Goal: Task Accomplishment & Management: Use online tool/utility

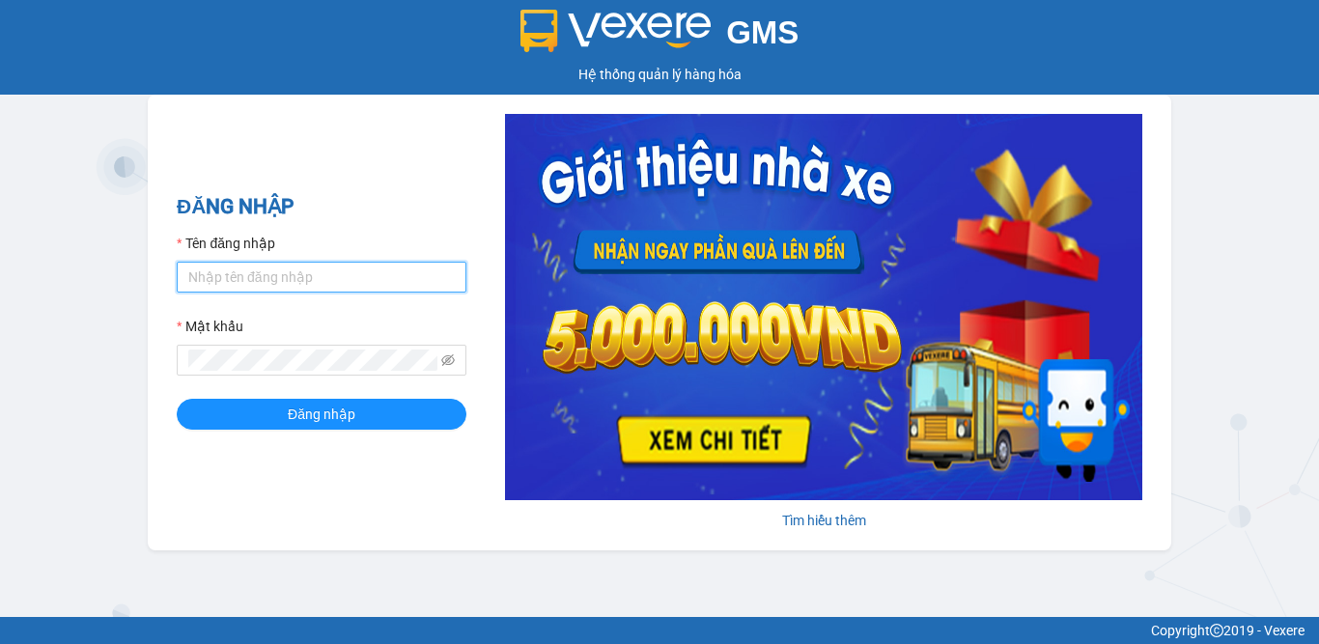
click at [263, 284] on input "Tên đăng nhập" at bounding box center [322, 277] width 290 height 31
type input "thaovo.minhtam"
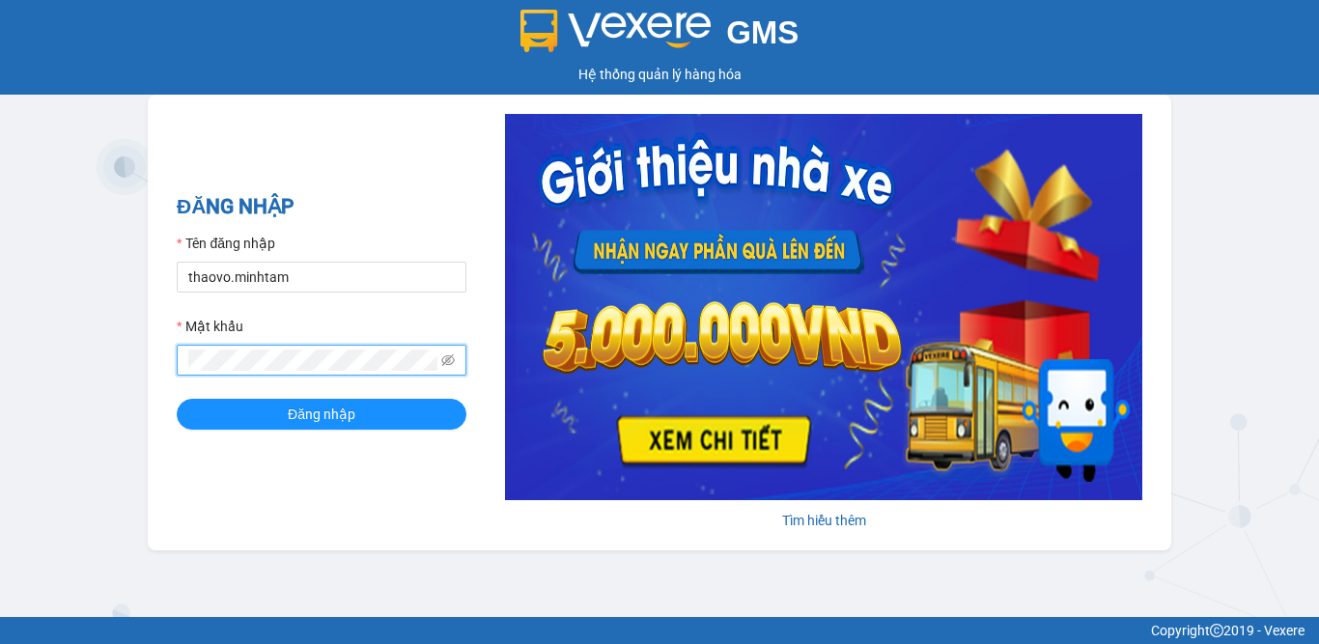
click at [177, 399] on button "Đăng nhập" at bounding box center [322, 414] width 290 height 31
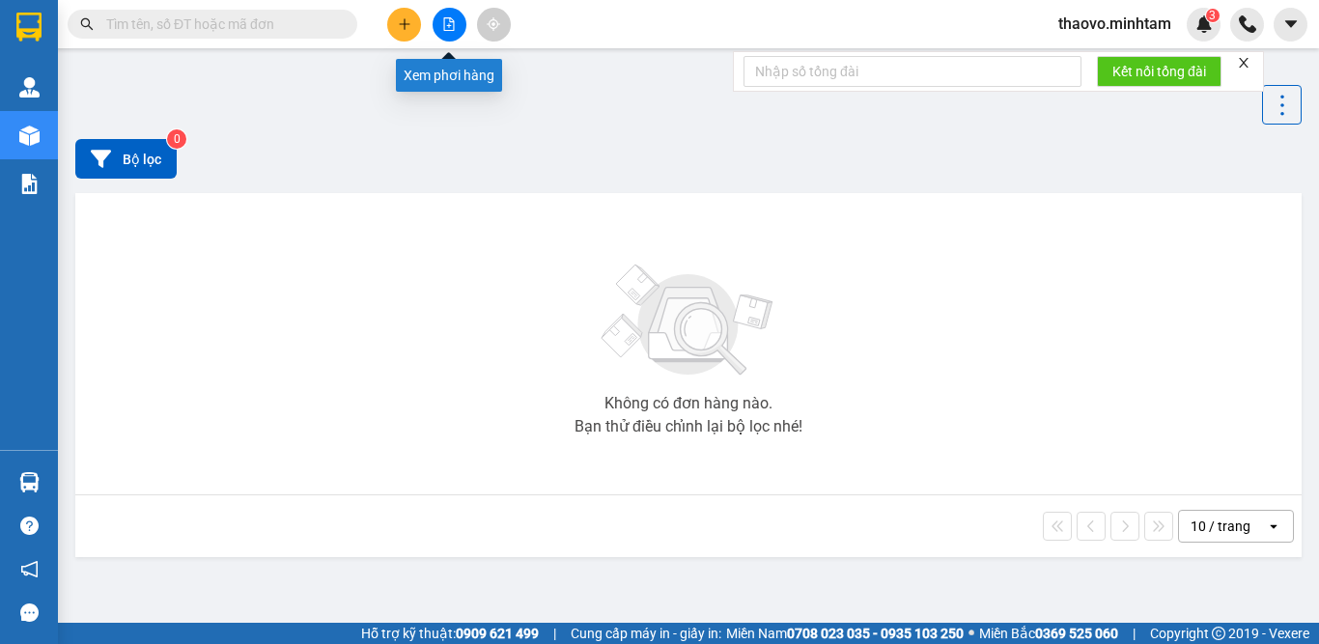
click at [449, 26] on icon "file-add" at bounding box center [449, 24] width 11 height 14
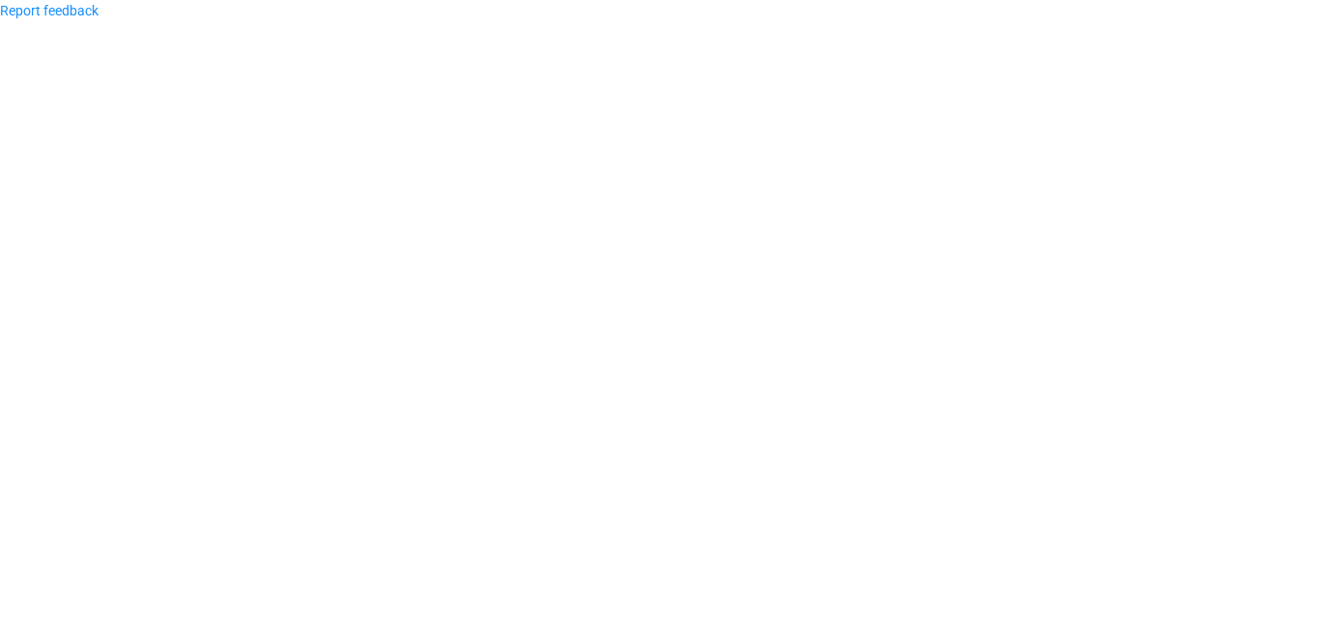
click at [198, 95] on body "Report feedback" at bounding box center [659, 322] width 1319 height 644
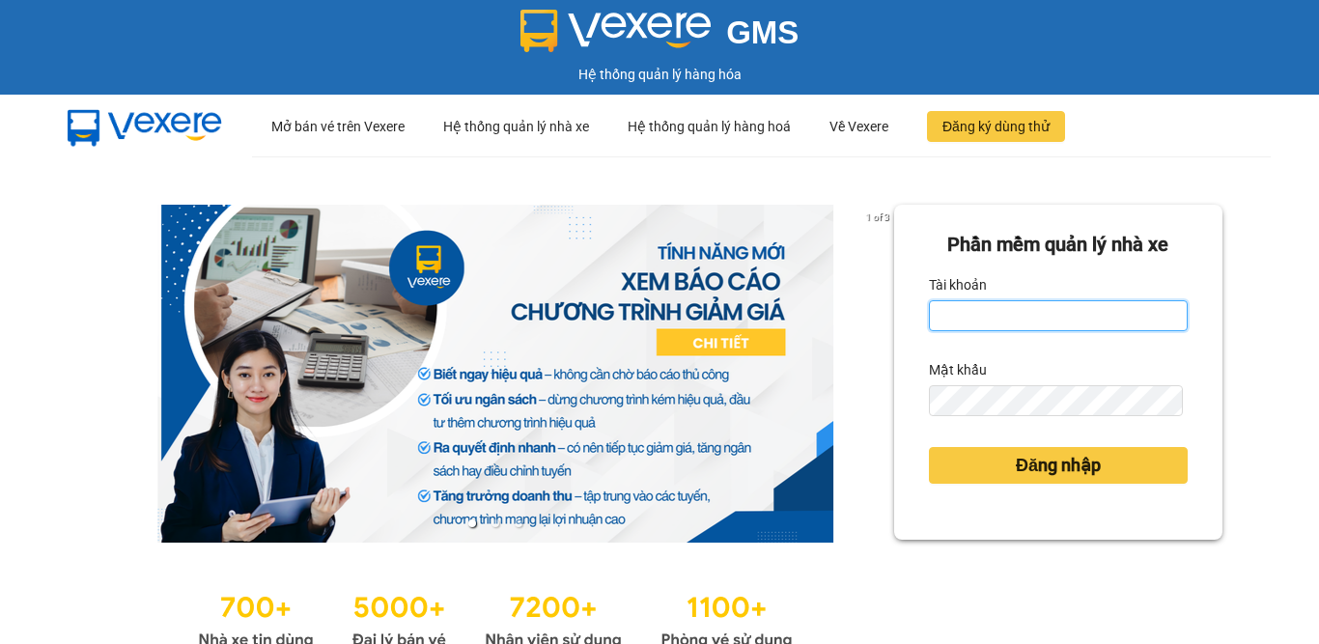
click at [1069, 311] on input "Tài khoản" at bounding box center [1058, 315] width 259 height 31
click at [977, 305] on input "Tài khoản" at bounding box center [1058, 315] width 259 height 31
type input "thaovo.minhtam"
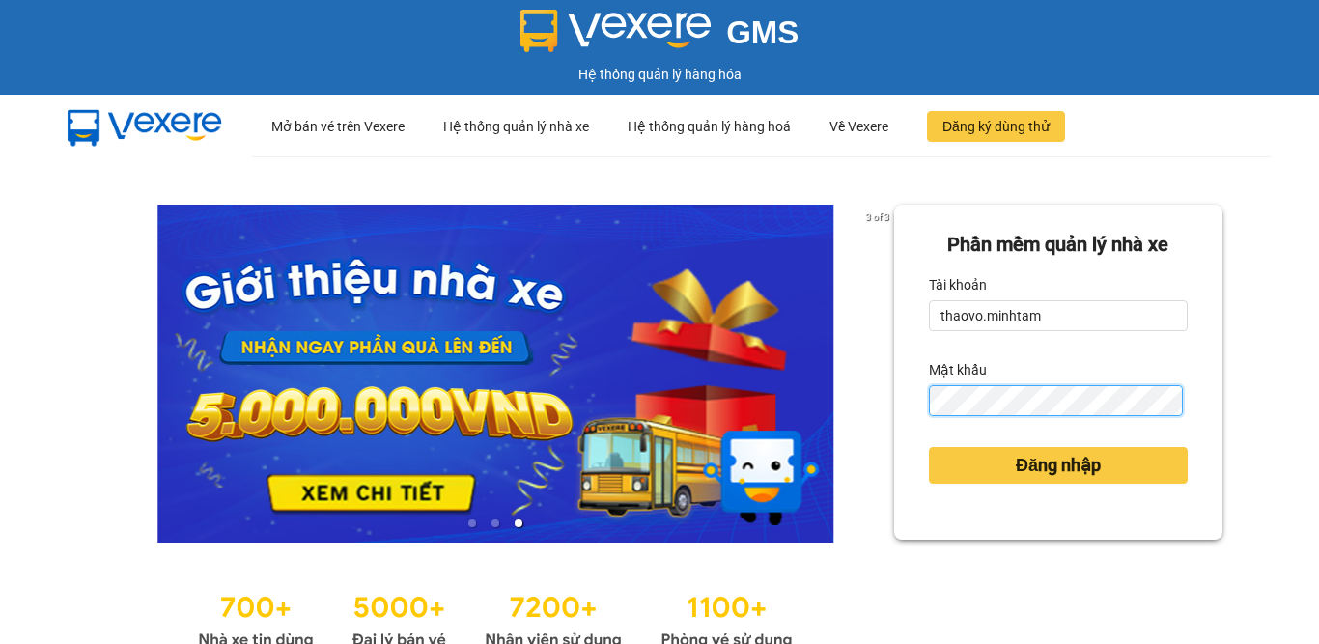
click at [929, 447] on button "Đăng nhập" at bounding box center [1058, 465] width 259 height 37
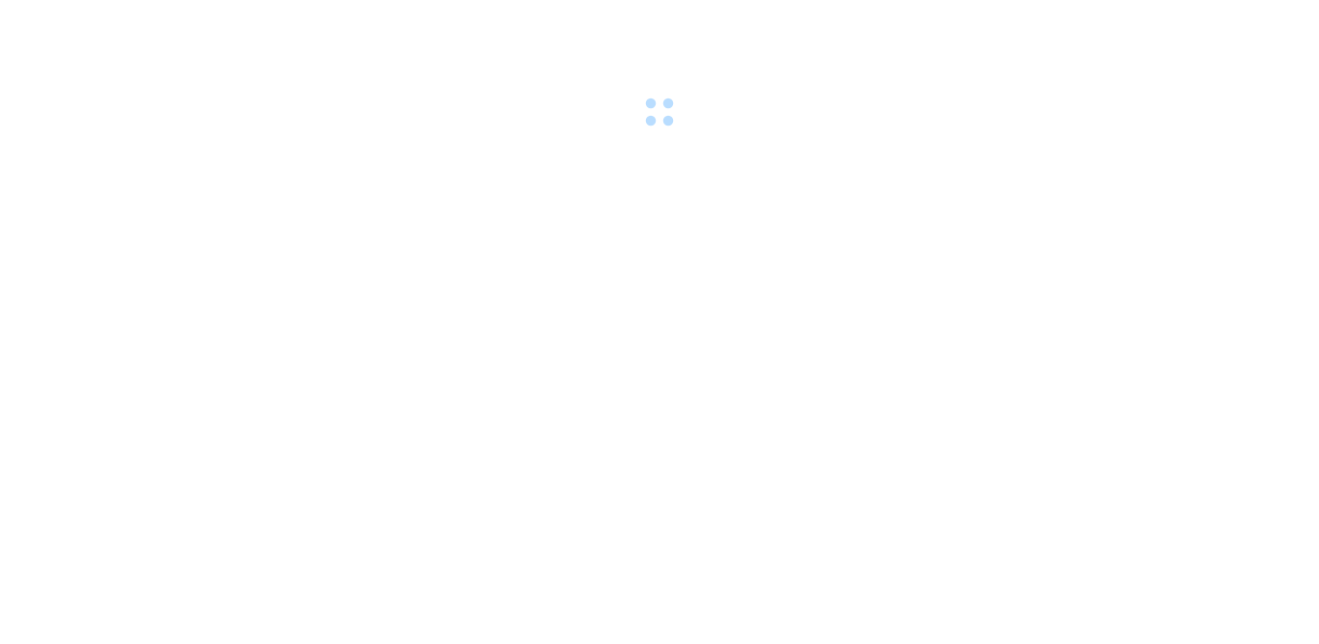
click at [1054, 470] on body at bounding box center [659, 322] width 1319 height 644
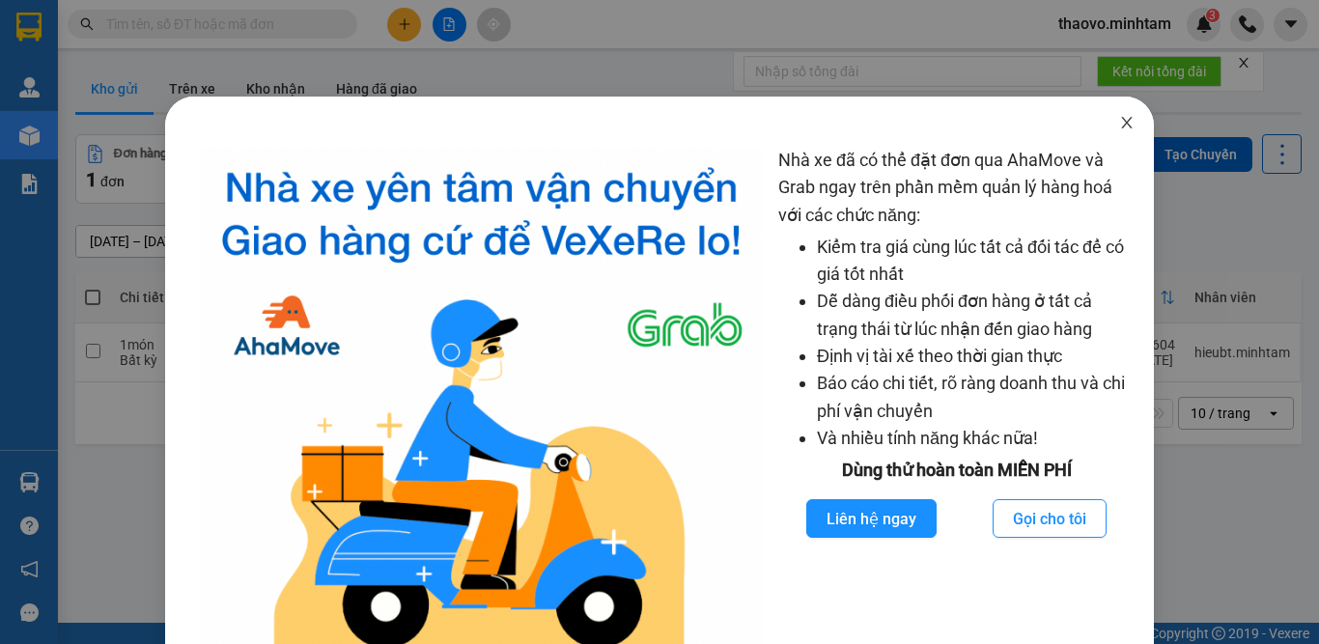
click at [1119, 122] on icon "close" at bounding box center [1126, 122] width 15 height 15
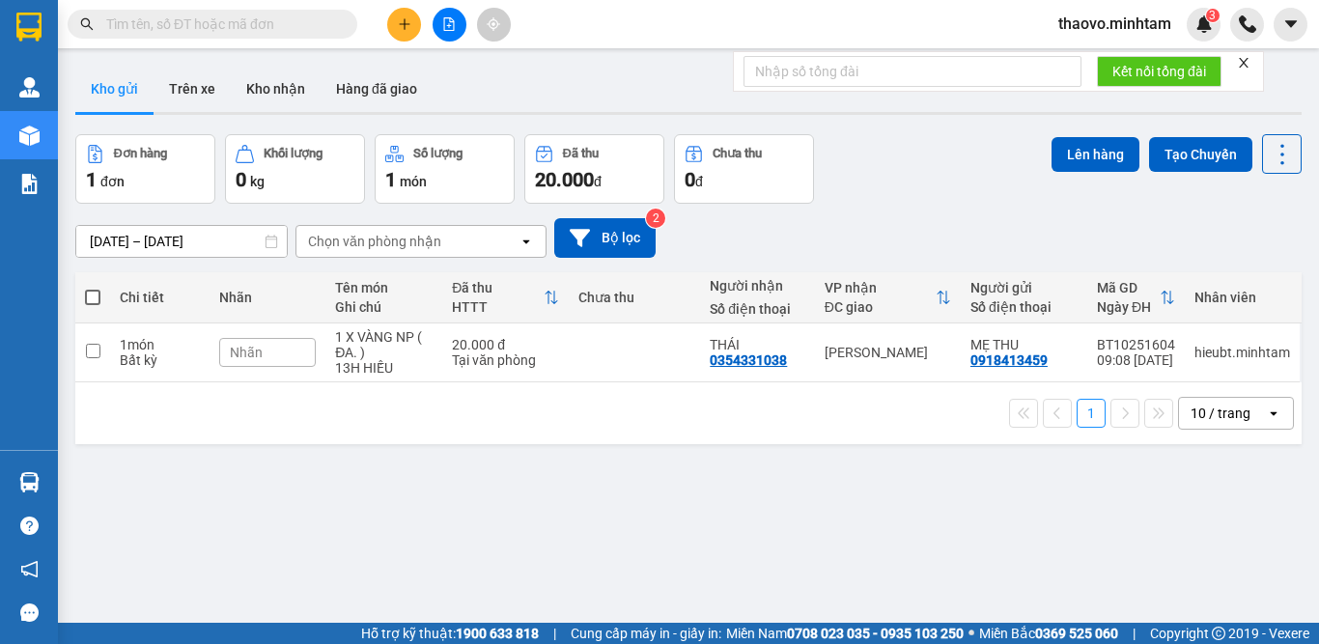
click at [455, 30] on icon "file-add" at bounding box center [449, 24] width 14 height 14
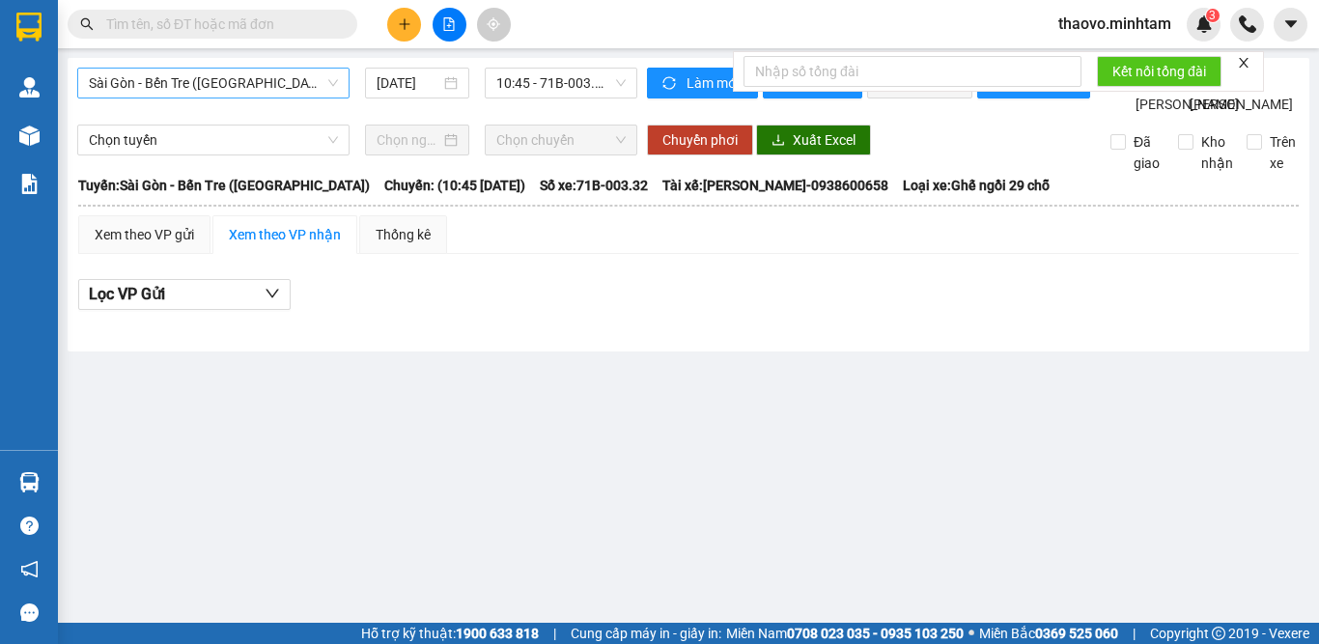
click at [274, 89] on span "Sài Gòn - Bến Tre ([GEOGRAPHIC_DATA])" at bounding box center [213, 83] width 249 height 29
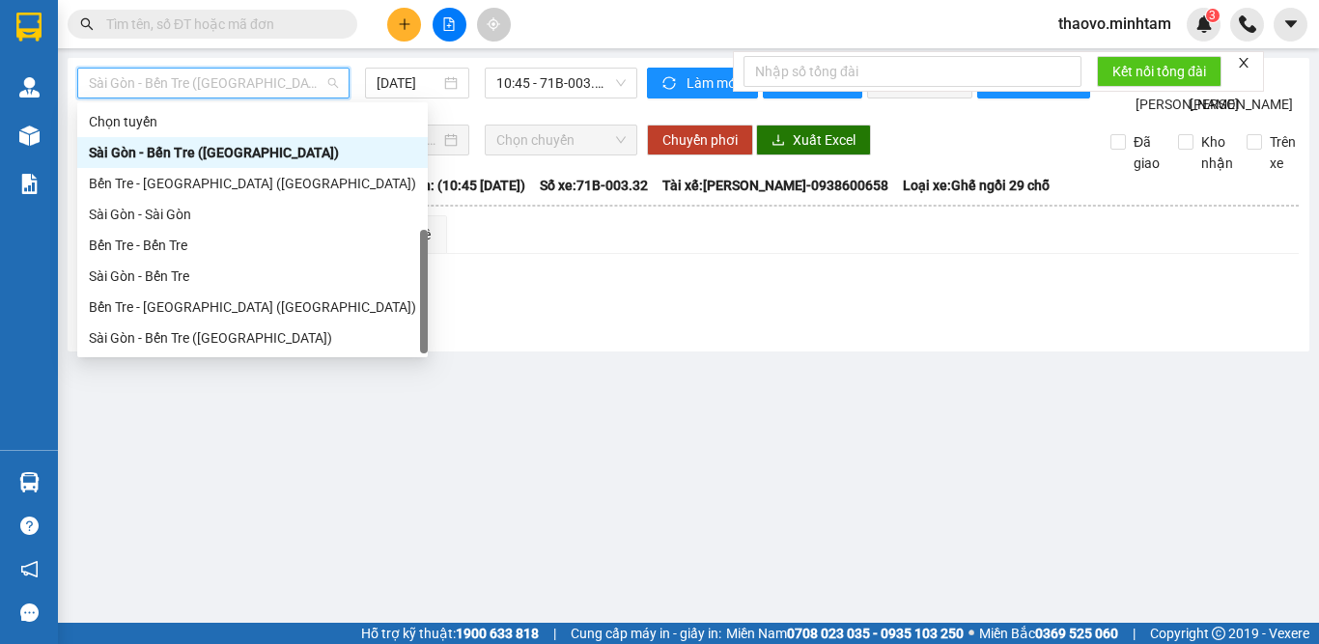
scroll to position [31, 0]
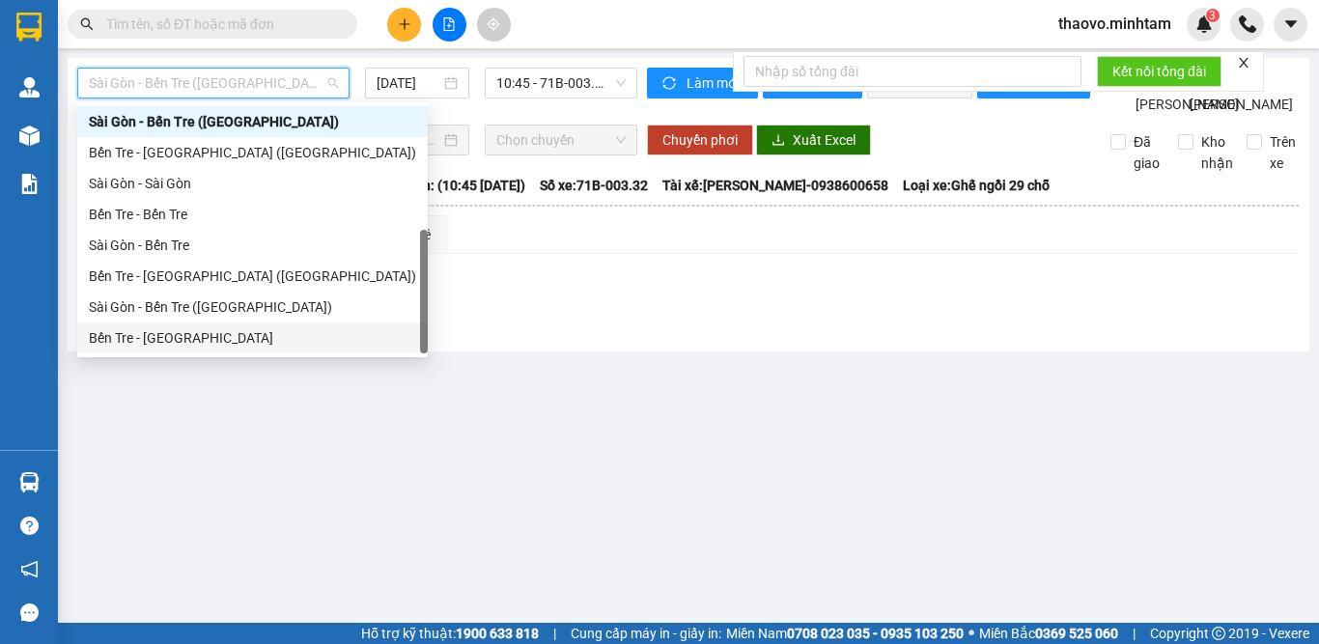
click at [220, 334] on div "Bến Tre - [GEOGRAPHIC_DATA]" at bounding box center [252, 337] width 327 height 21
type input "[DATE]"
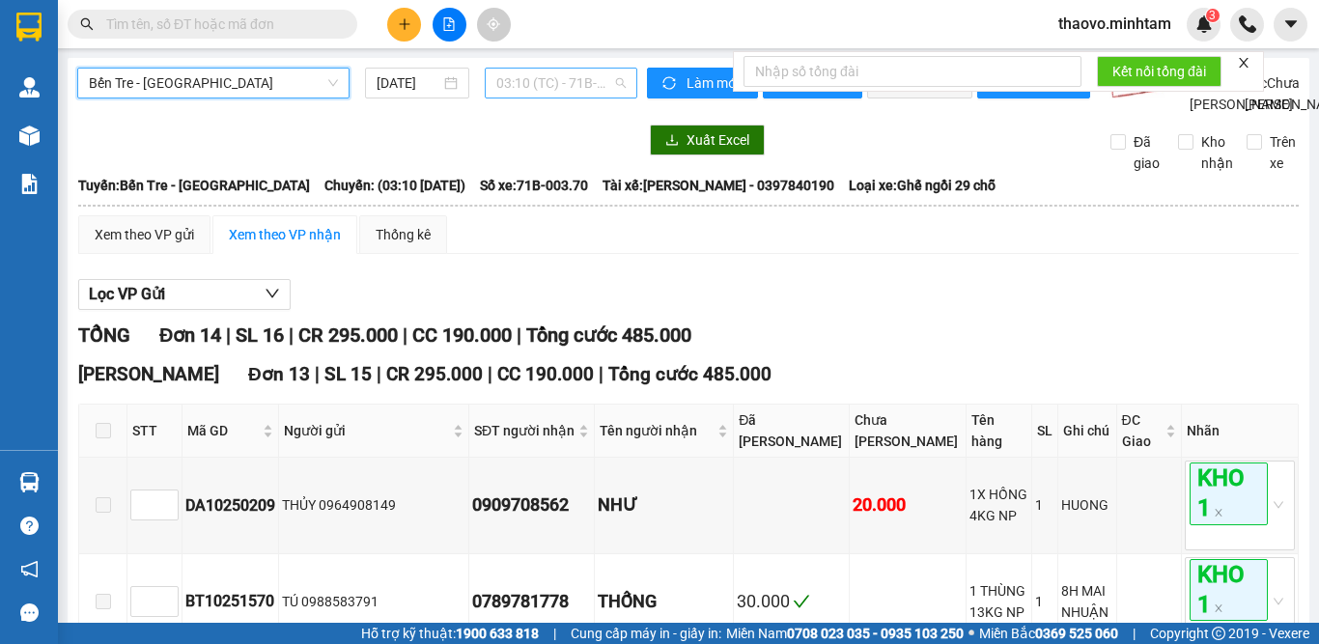
drag, startPoint x: 554, startPoint y: 79, endPoint x: 561, endPoint y: 90, distance: 12.6
click at [556, 79] on span "03:10 (TC) - 71B-003.70" at bounding box center [560, 83] width 129 height 29
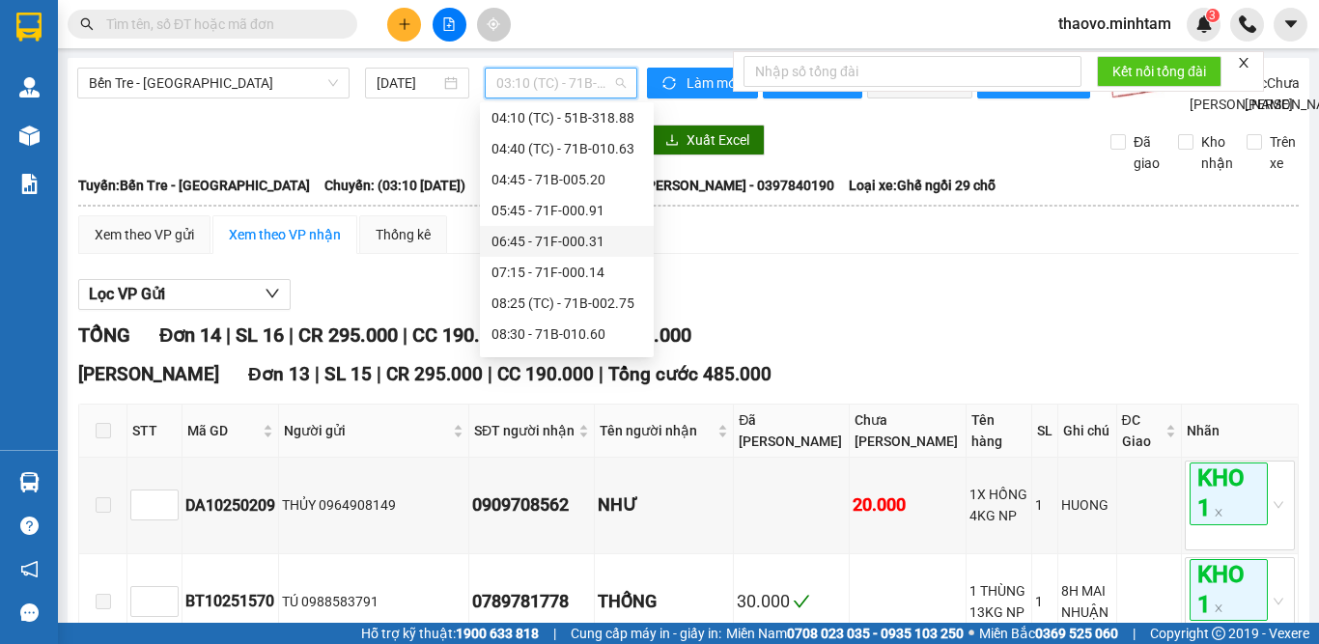
scroll to position [193, 0]
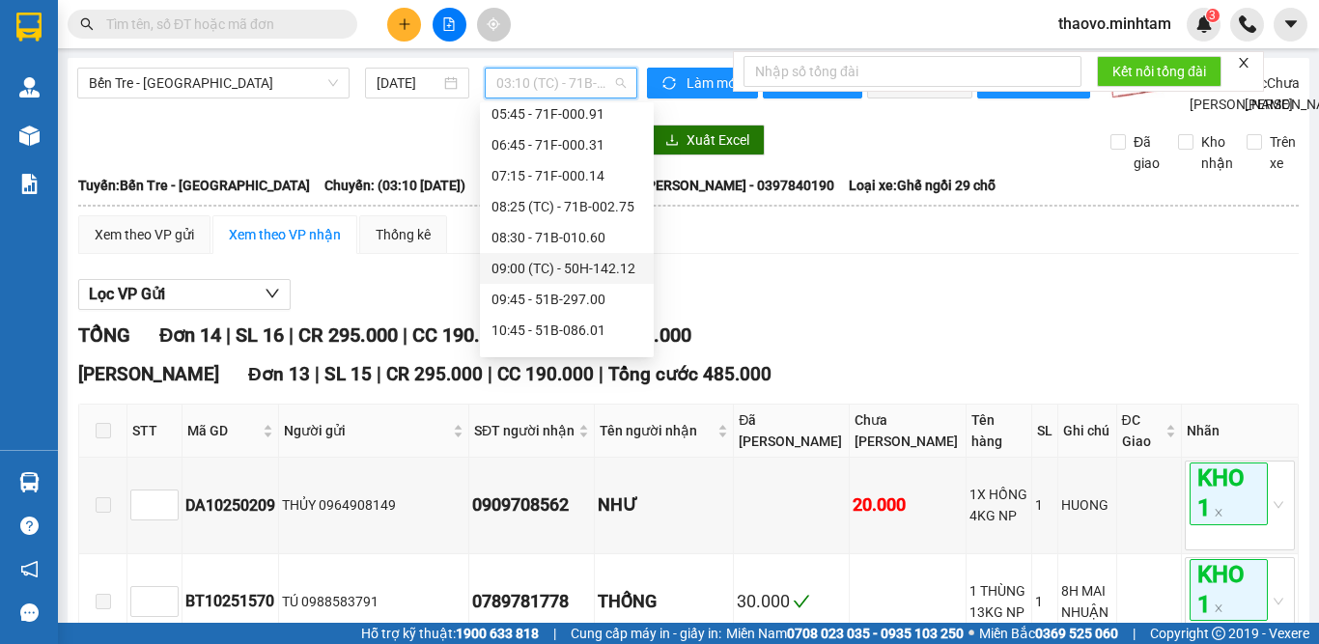
click at [596, 265] on div "09:00 (TC) - 50H-142.12" at bounding box center [566, 268] width 151 height 21
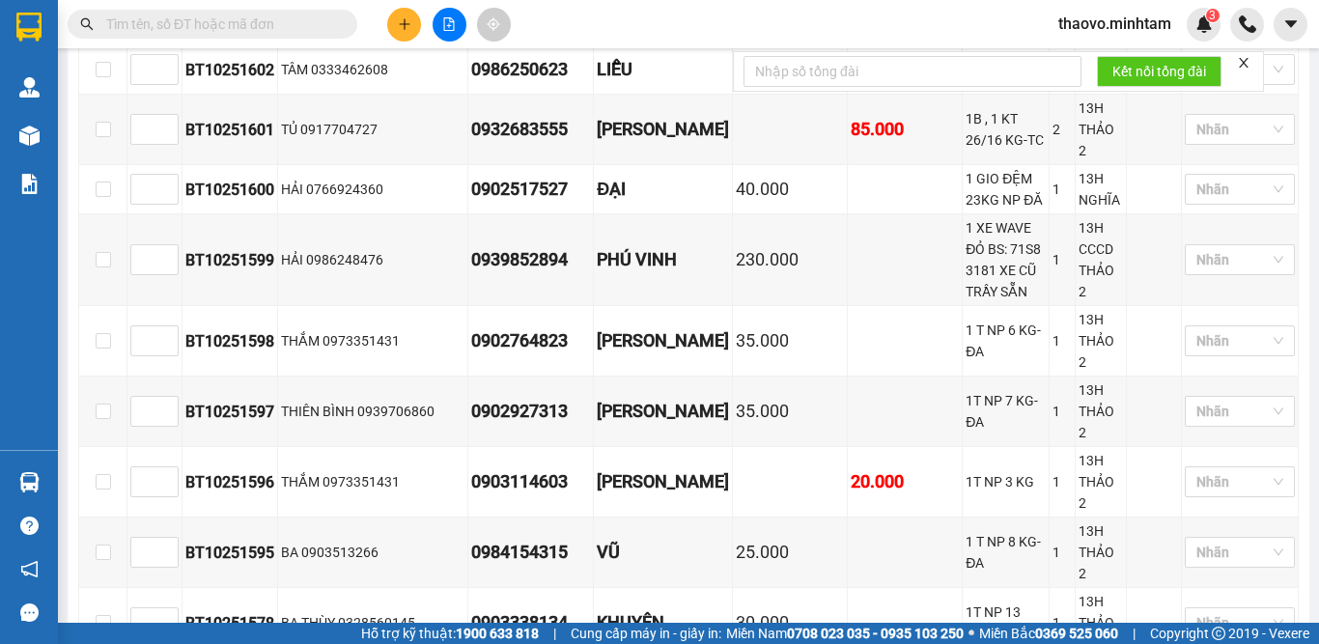
scroll to position [630, 0]
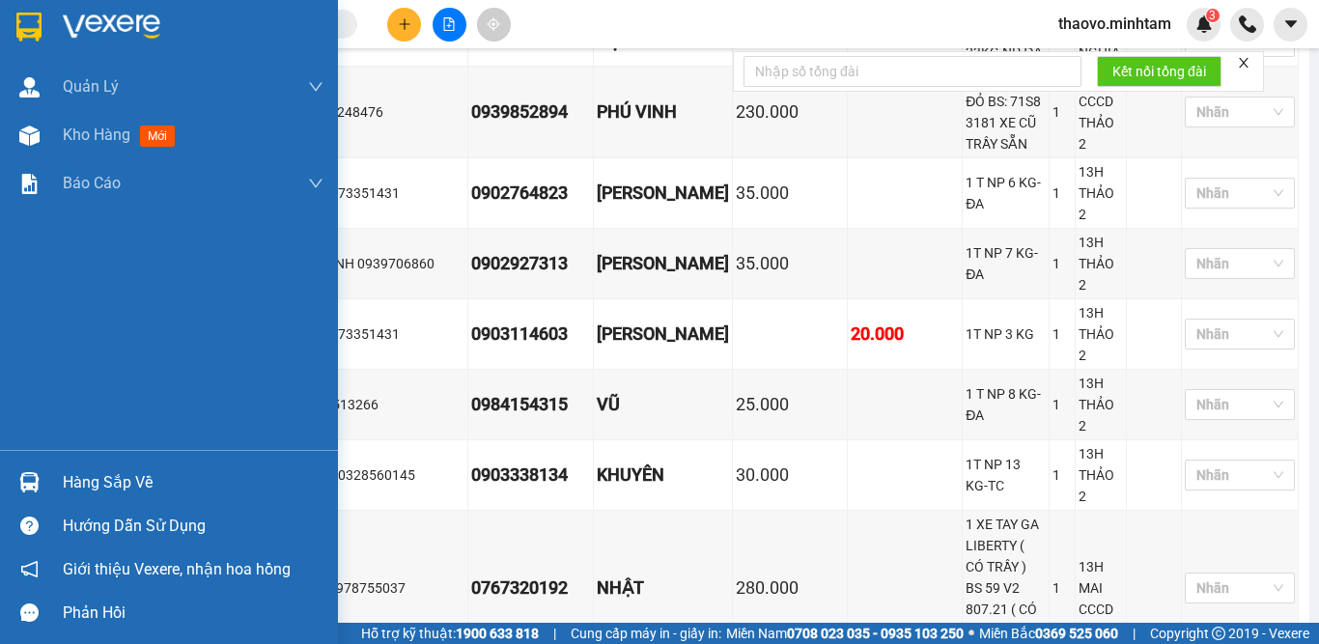
click at [23, 35] on img at bounding box center [28, 27] width 25 height 29
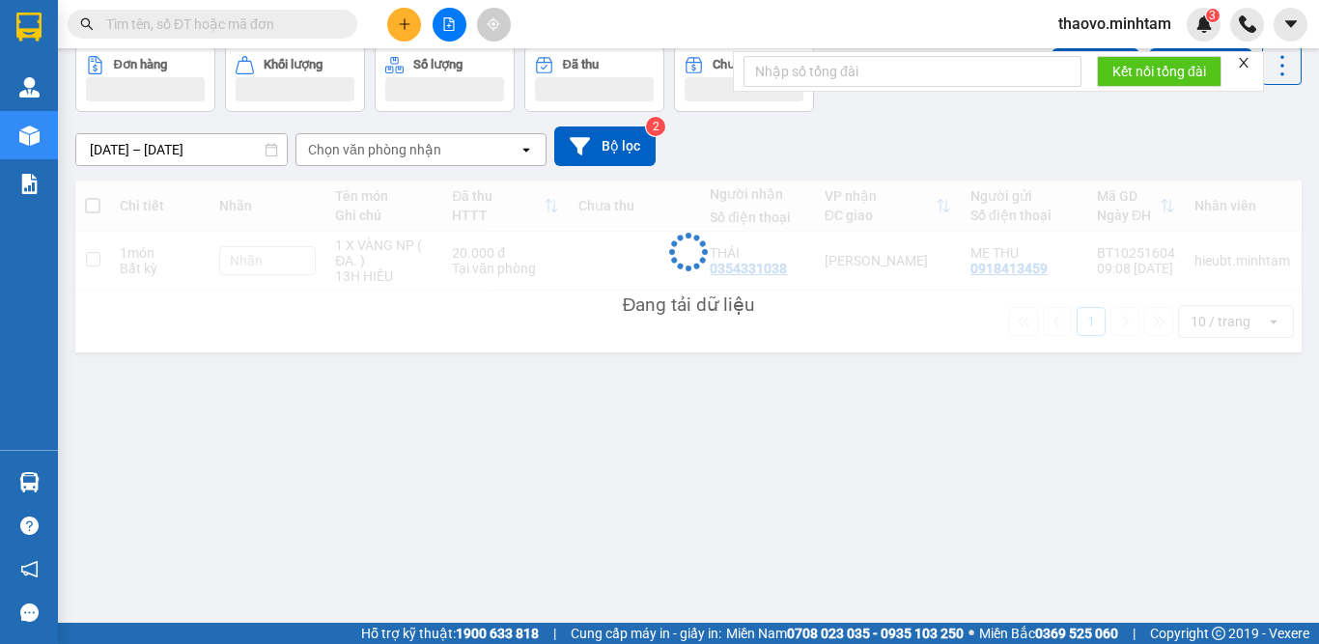
scroll to position [89, 0]
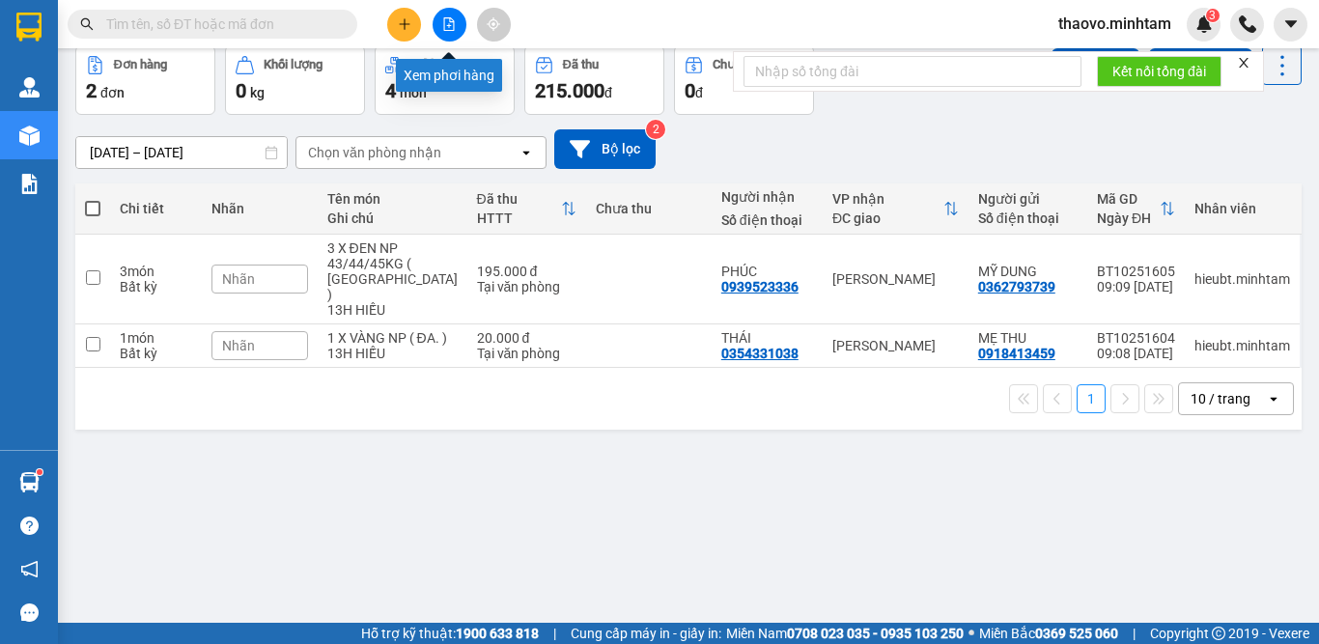
click at [445, 19] on icon "file-add" at bounding box center [449, 24] width 14 height 14
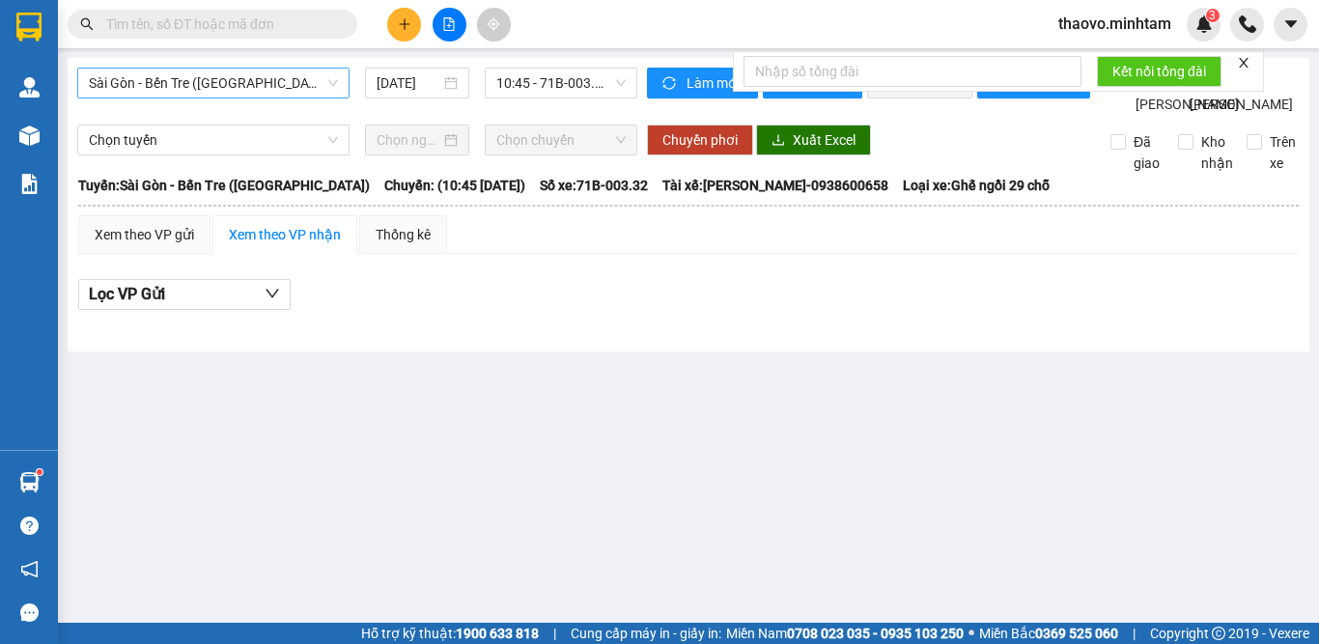
click at [242, 82] on span "Sài Gòn - Bến Tre ([GEOGRAPHIC_DATA])" at bounding box center [213, 83] width 249 height 29
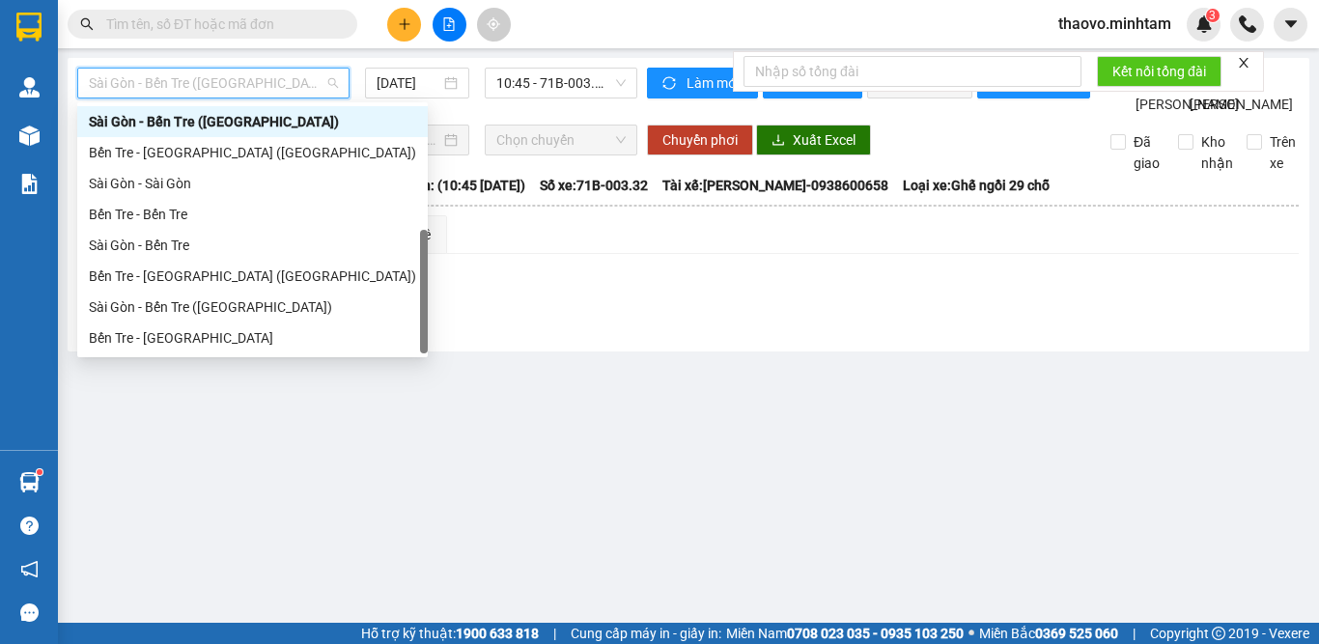
scroll to position [31, 0]
click at [216, 335] on div "Bến Tre - [GEOGRAPHIC_DATA]" at bounding box center [252, 337] width 327 height 21
type input "[DATE]"
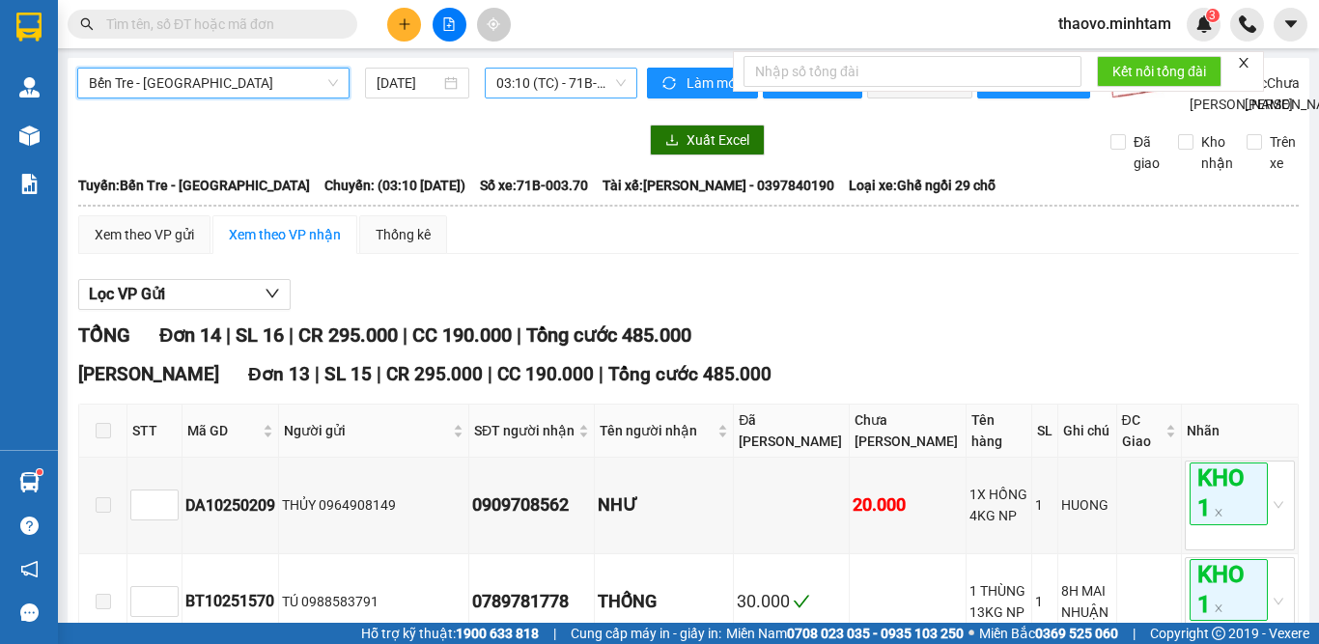
click at [539, 87] on span "03:10 (TC) - 71B-003.70" at bounding box center [560, 83] width 129 height 29
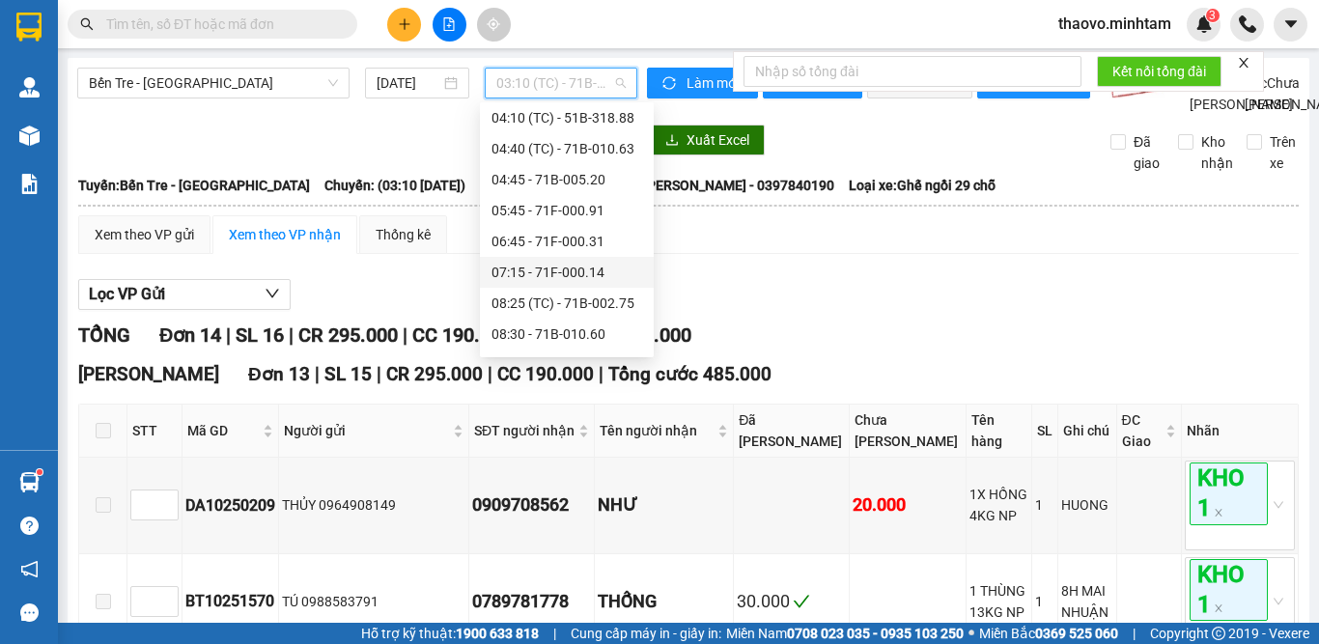
scroll to position [193, 0]
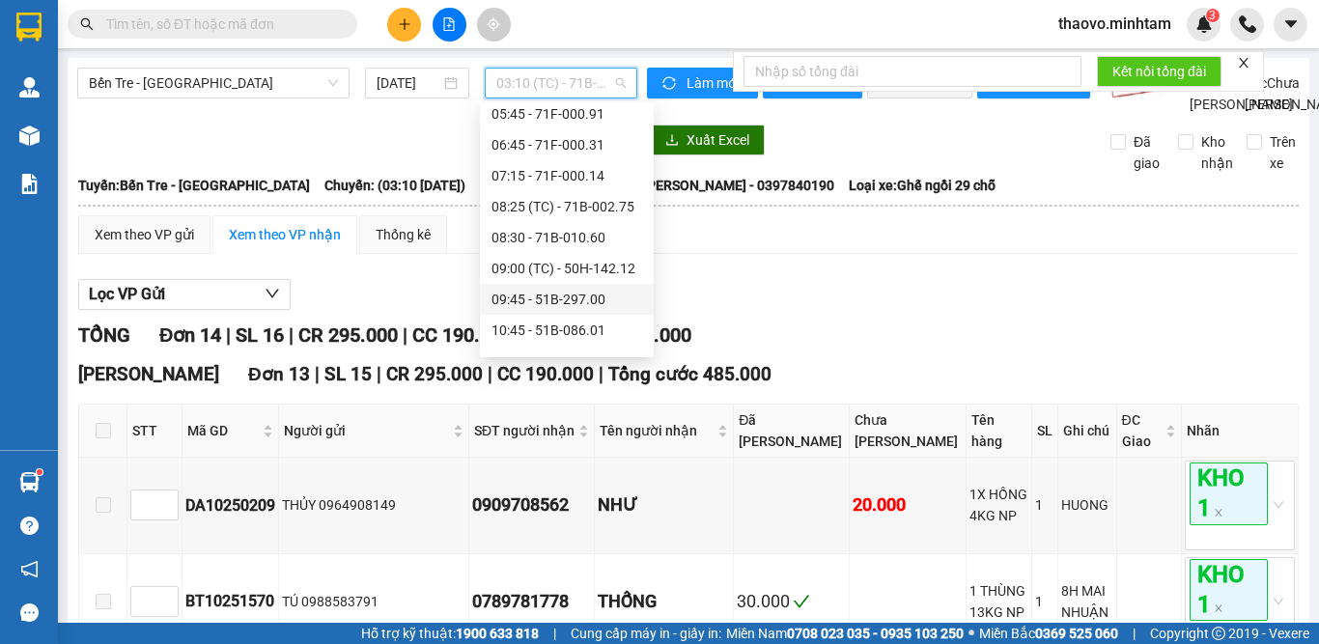
click at [562, 293] on div "09:45 - 51B-297.00" at bounding box center [566, 299] width 151 height 21
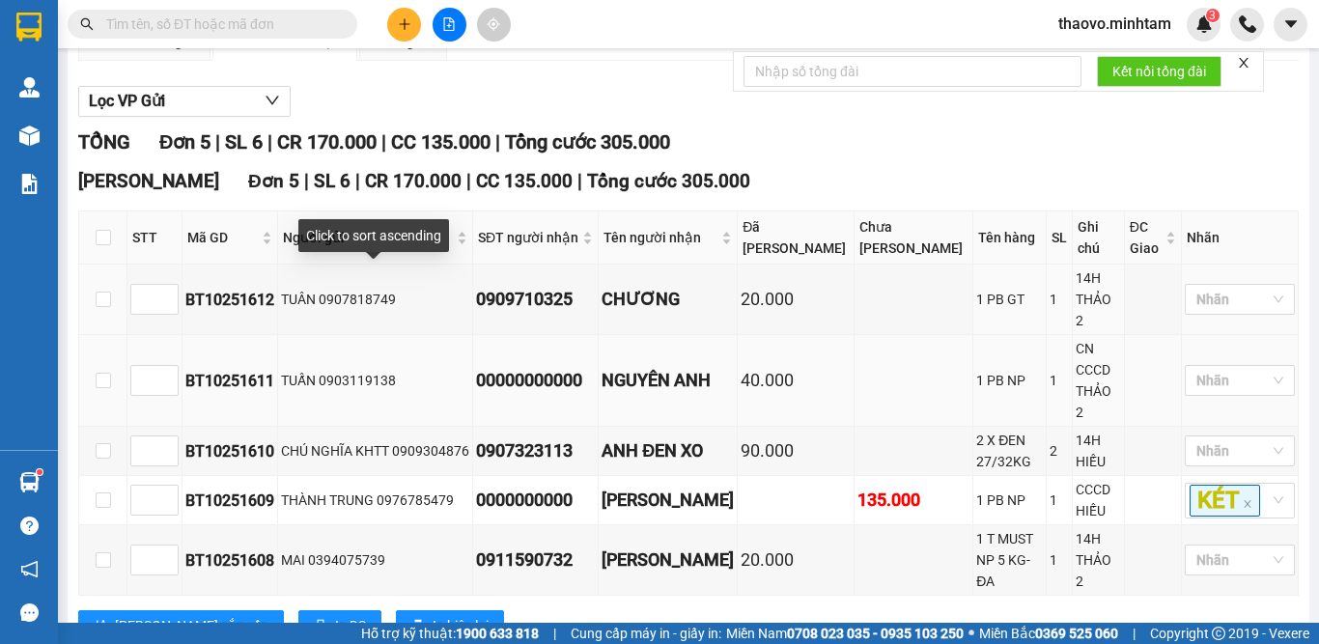
scroll to position [216, 0]
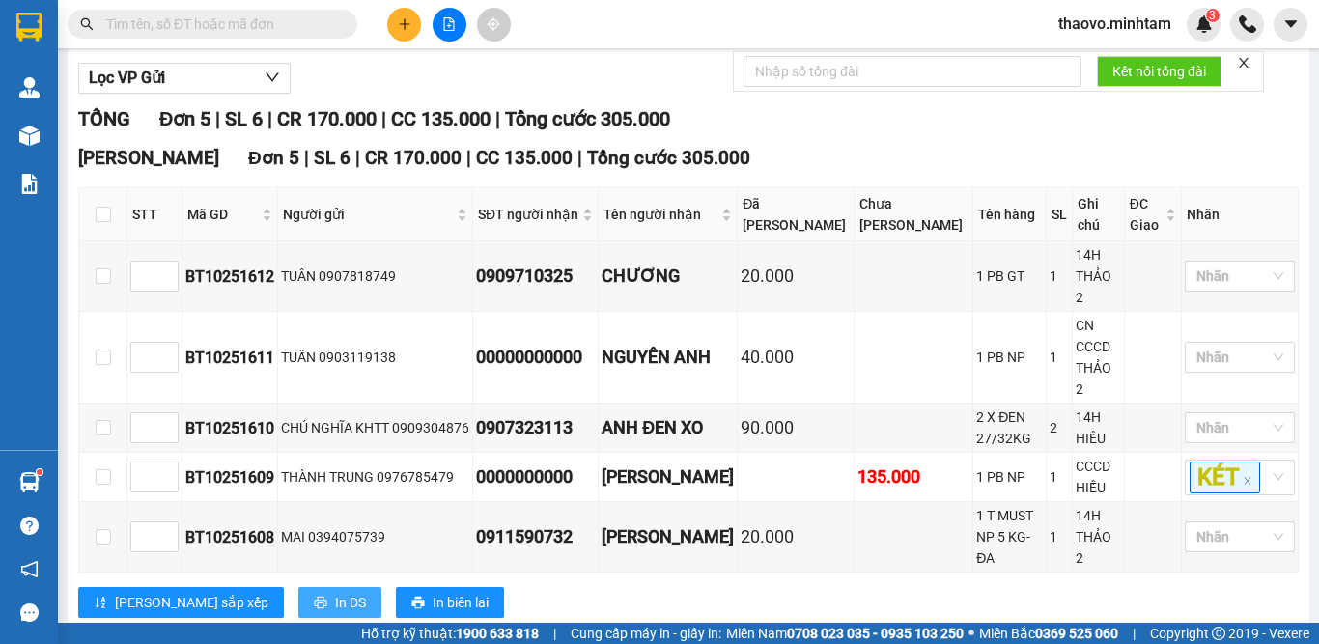
click at [335, 592] on span "In DS" at bounding box center [350, 602] width 31 height 21
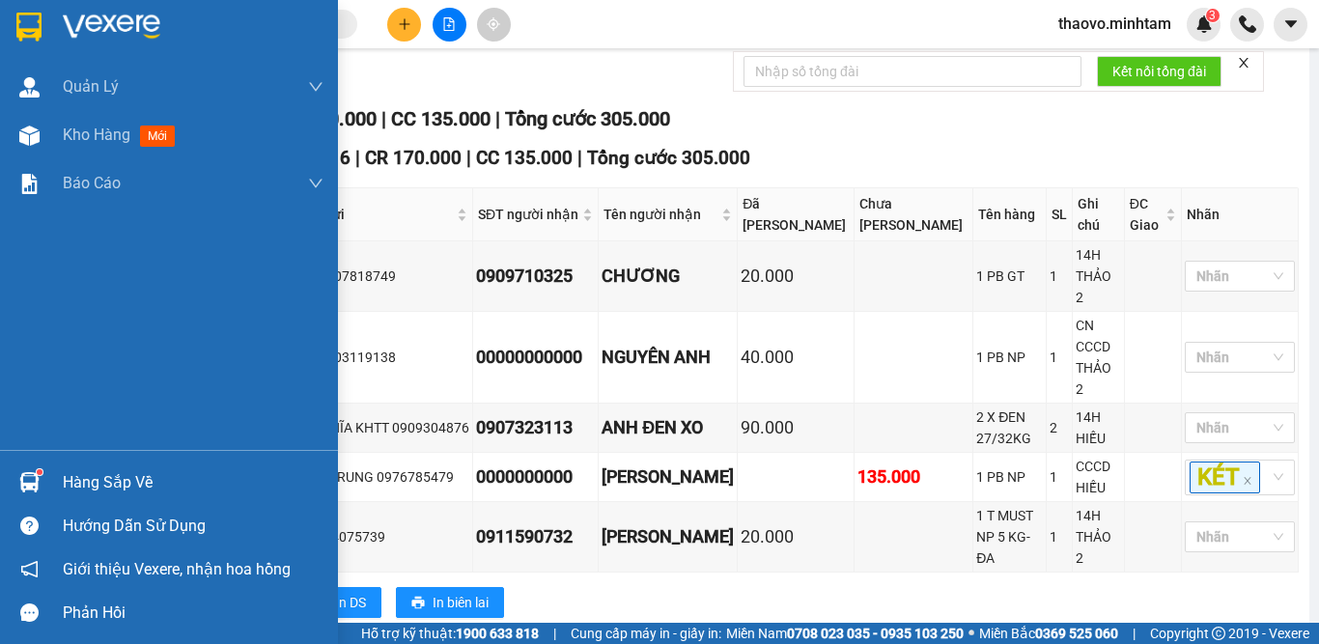
click at [34, 477] on img at bounding box center [29, 482] width 20 height 20
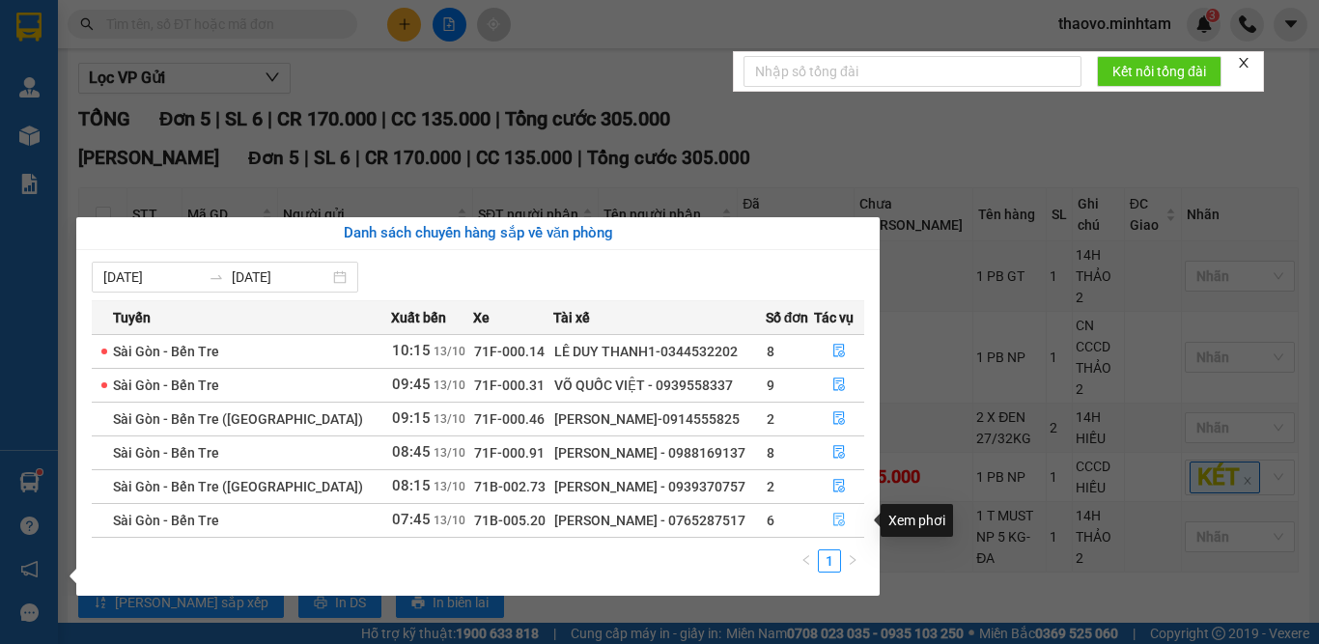
click at [833, 516] on icon "file-done" at bounding box center [839, 520] width 14 height 14
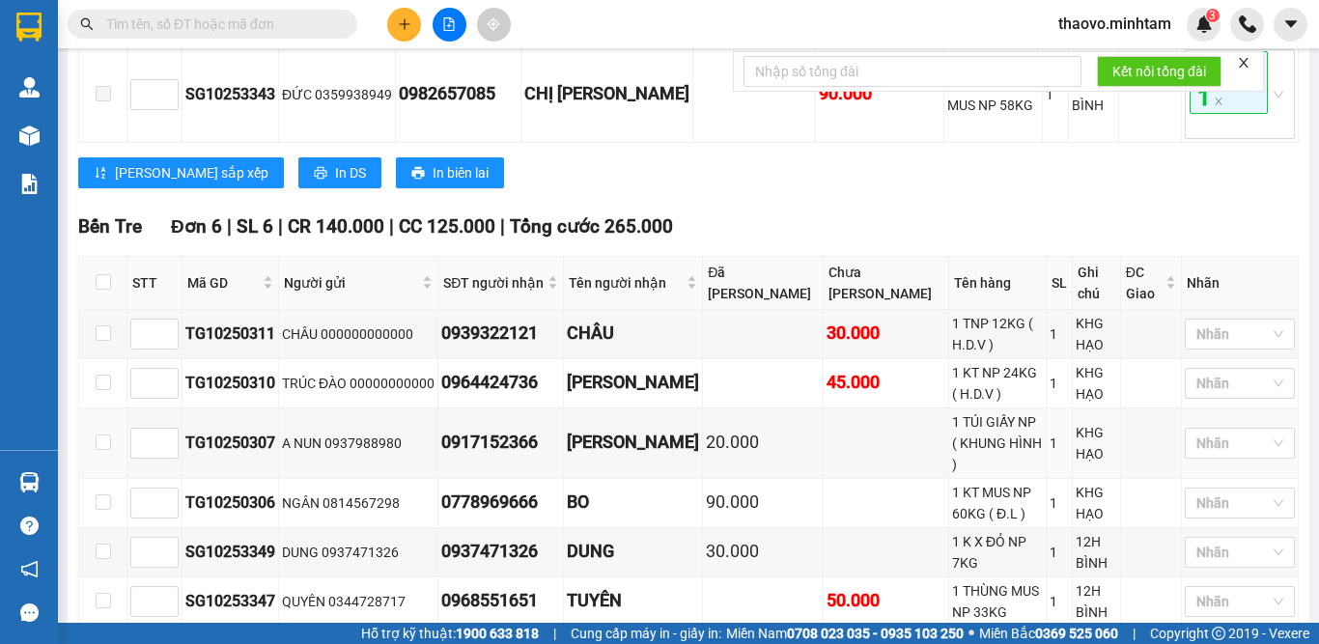
scroll to position [989, 0]
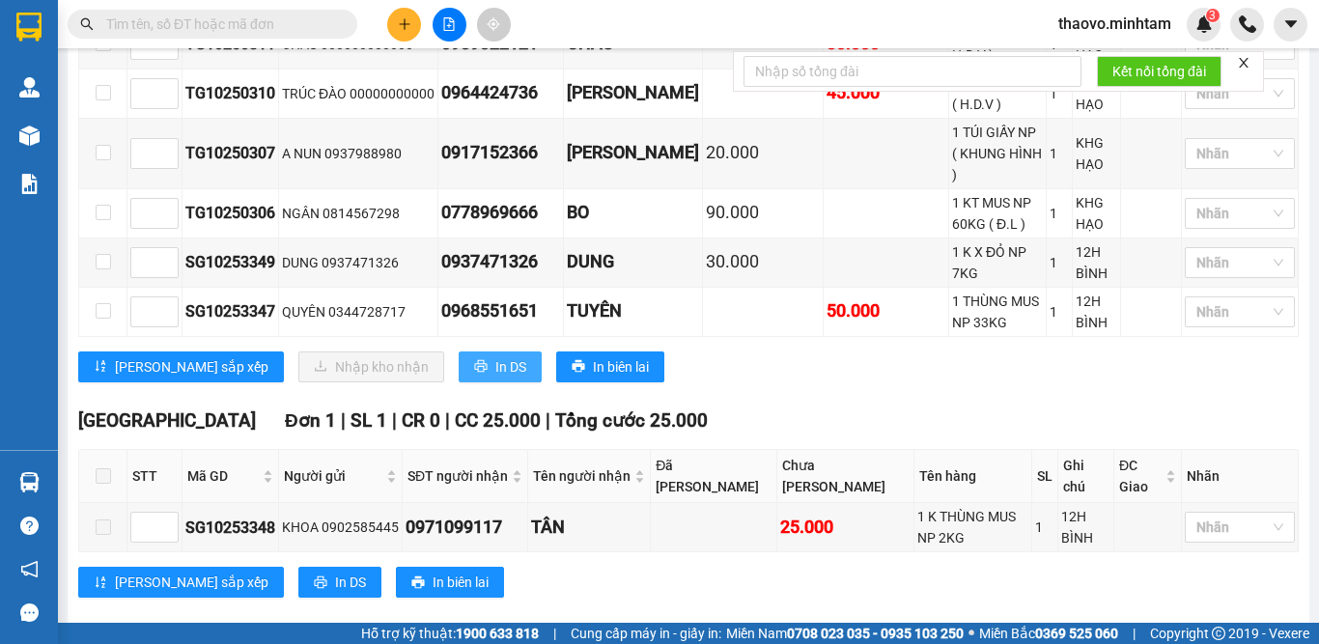
click at [459, 382] on button "In DS" at bounding box center [500, 366] width 83 height 31
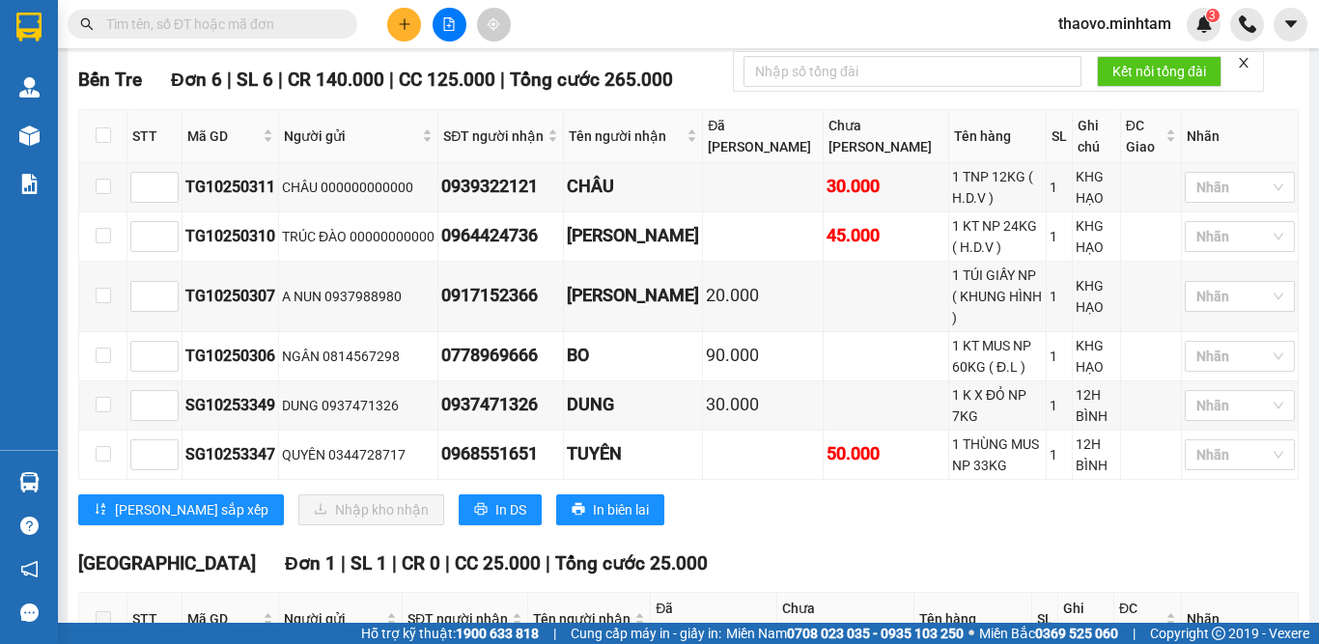
scroll to position [749, 0]
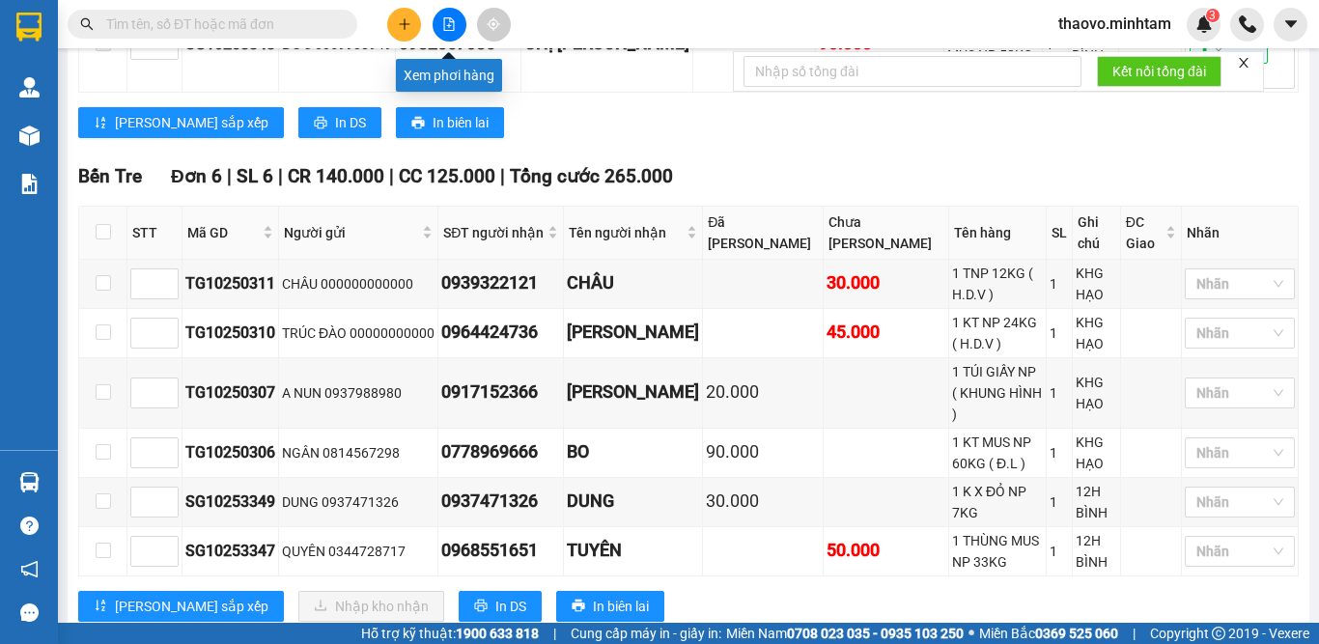
click at [455, 28] on icon "file-add" at bounding box center [449, 24] width 14 height 14
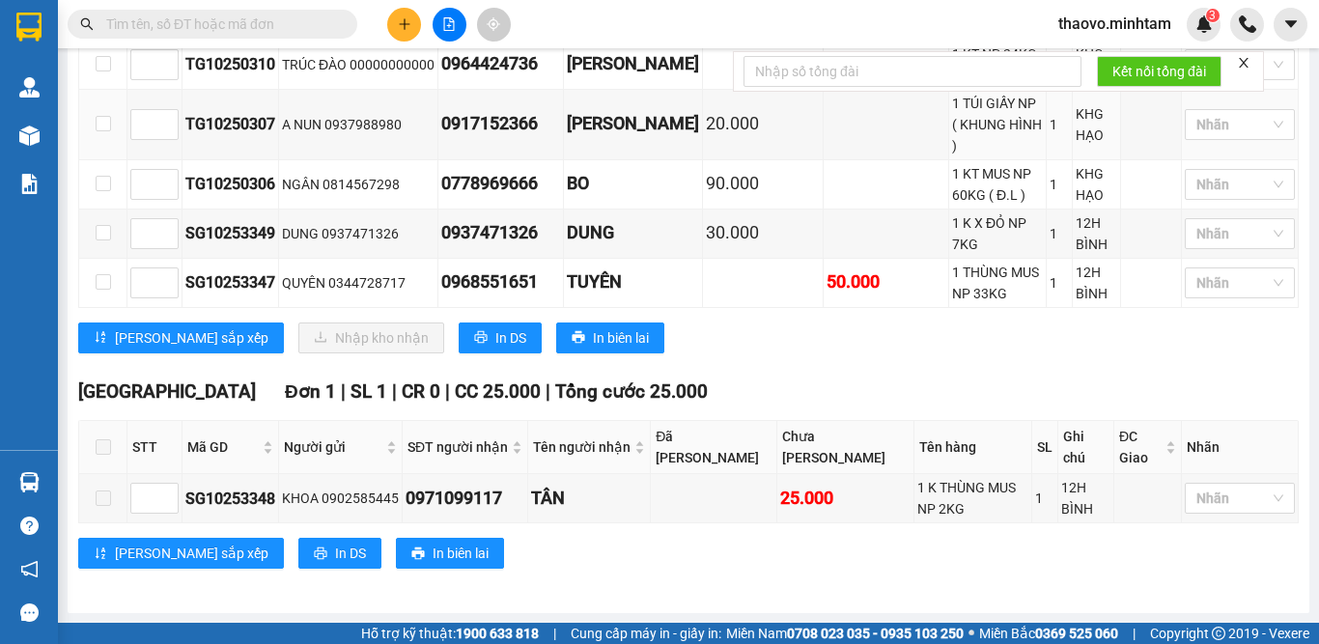
scroll to position [846, 0]
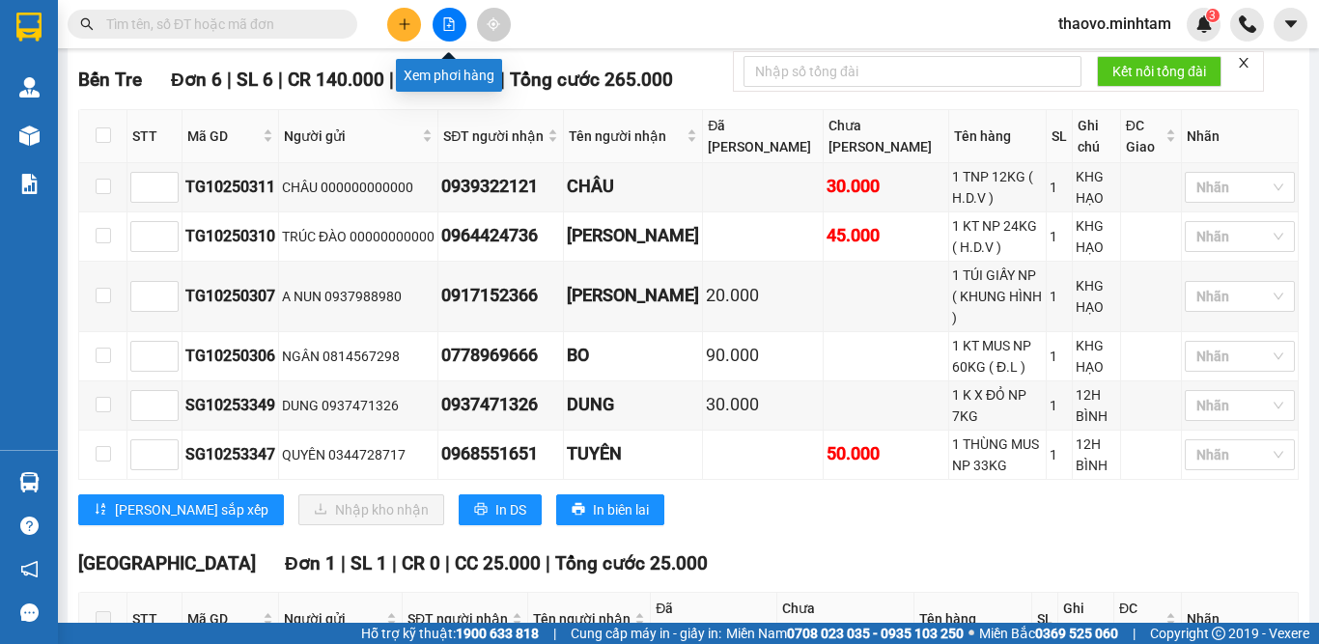
click at [455, 23] on icon "file-add" at bounding box center [449, 24] width 14 height 14
click at [452, 22] on icon "file-add" at bounding box center [449, 24] width 14 height 14
click at [445, 20] on icon "file-add" at bounding box center [449, 24] width 14 height 14
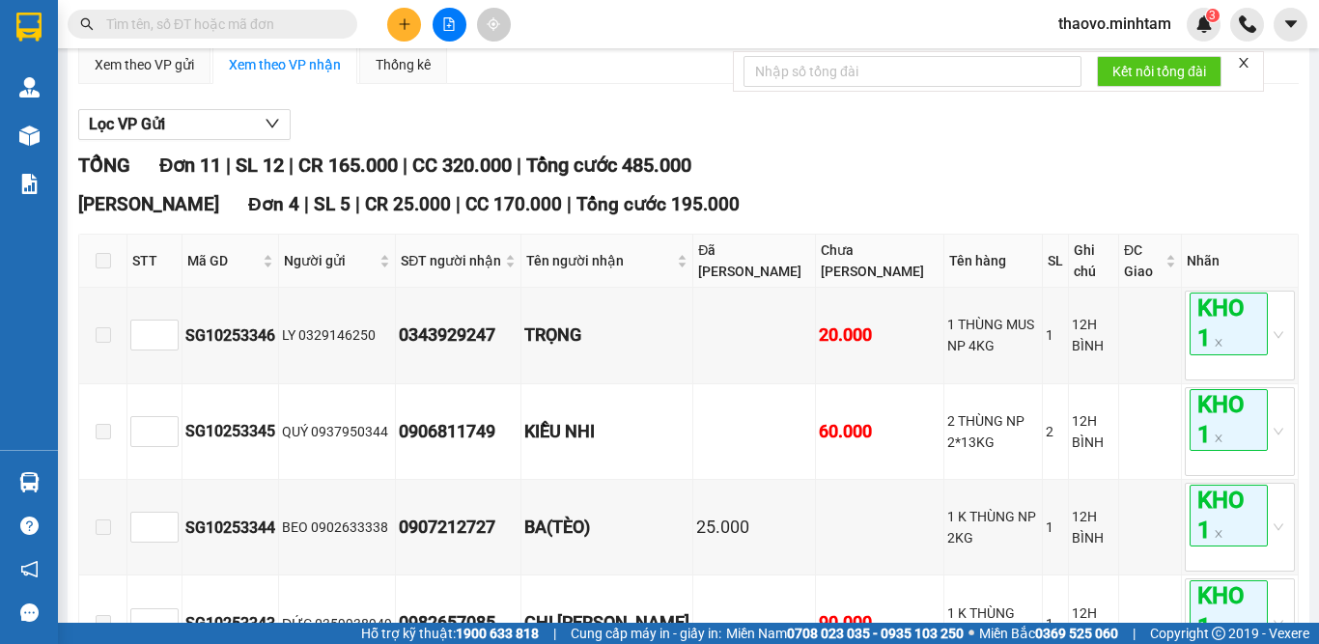
scroll to position [0, 0]
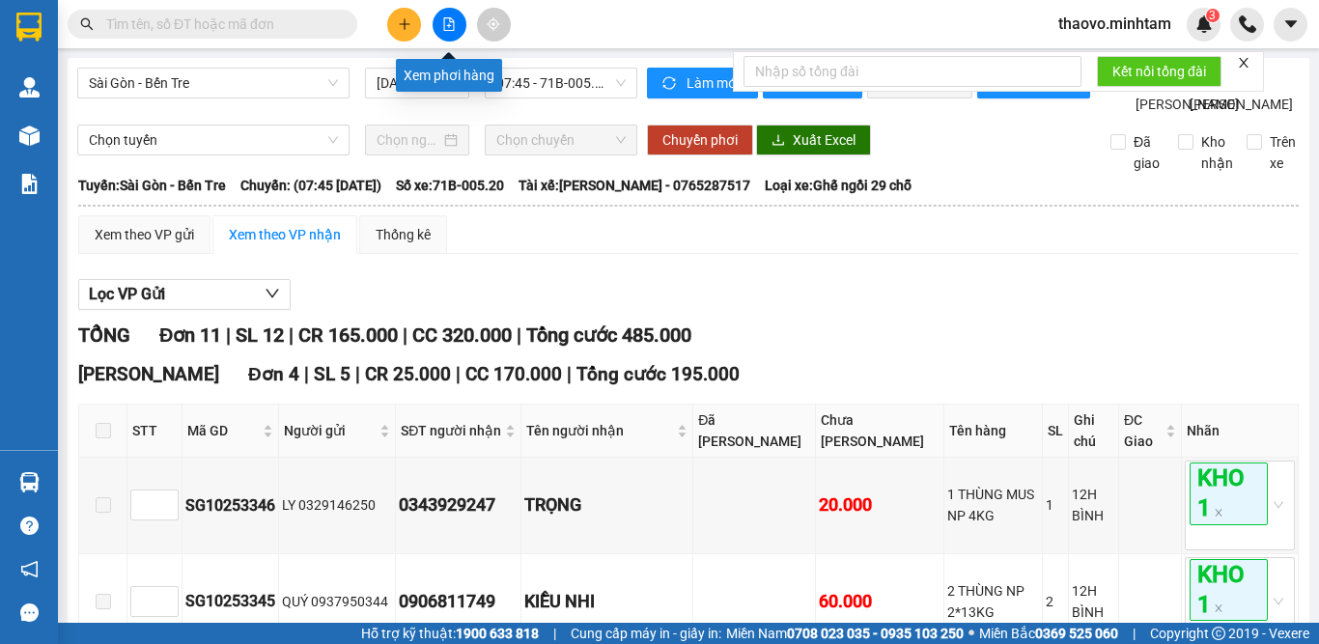
click at [449, 25] on icon "file-add" at bounding box center [449, 24] width 11 height 14
click at [196, 74] on span "Sài Gòn - Bến Tre" at bounding box center [213, 83] width 249 height 29
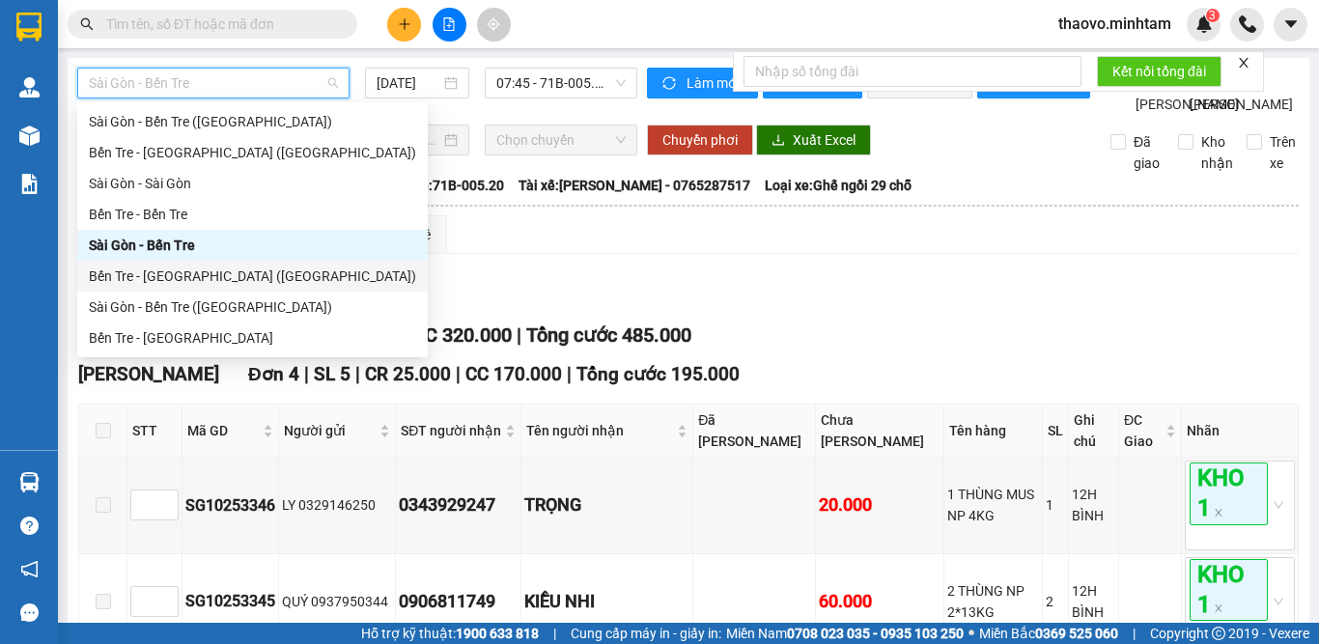
click at [214, 270] on div "Bến Tre - [GEOGRAPHIC_DATA] ([GEOGRAPHIC_DATA])" at bounding box center [252, 275] width 327 height 21
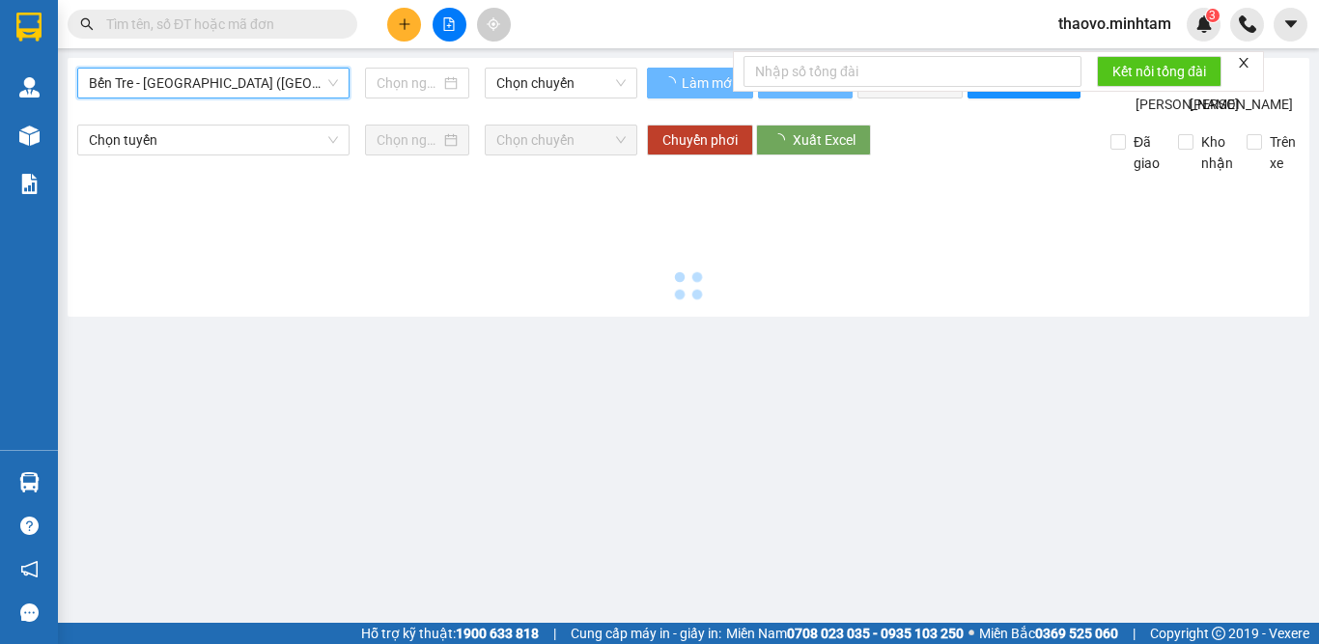
type input "[DATE]"
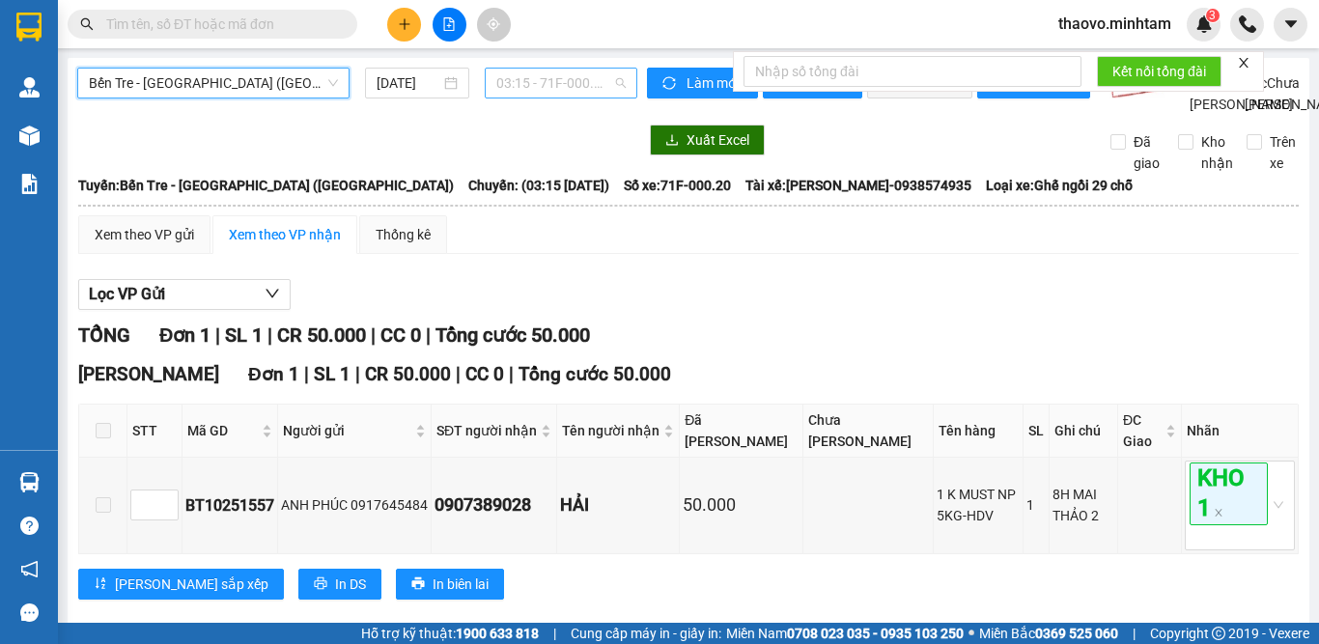
click at [569, 82] on span "03:15 - 71F-000.20" at bounding box center [560, 83] width 129 height 29
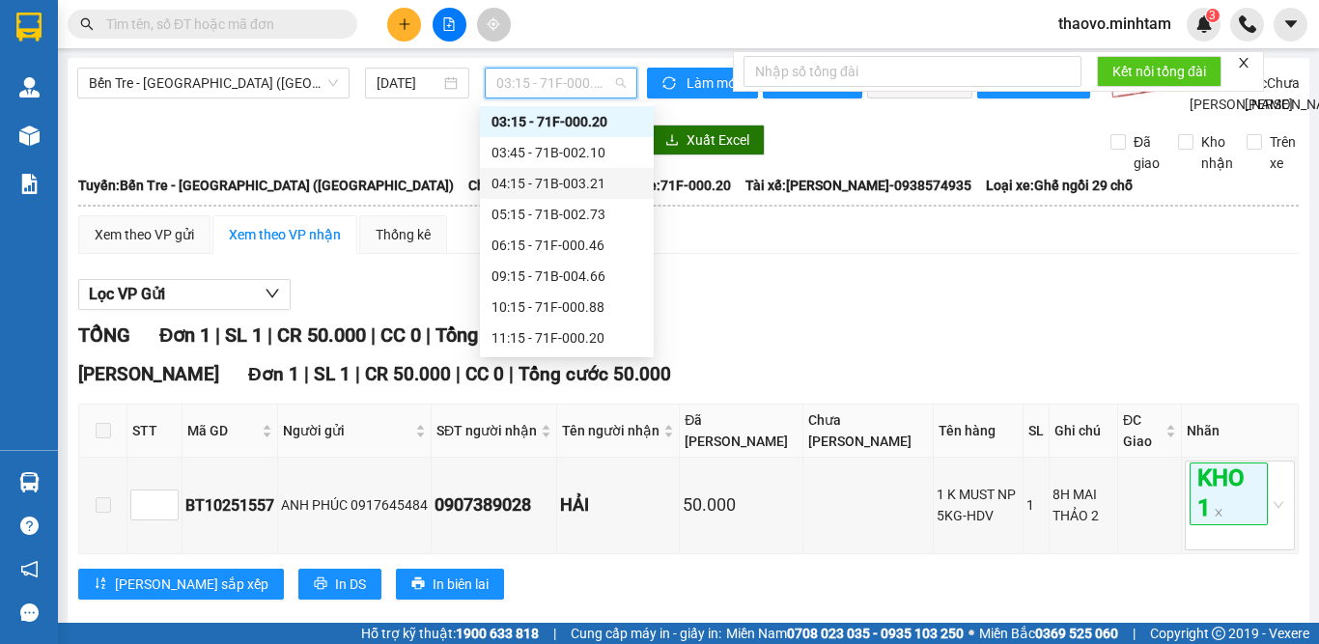
scroll to position [127, 0]
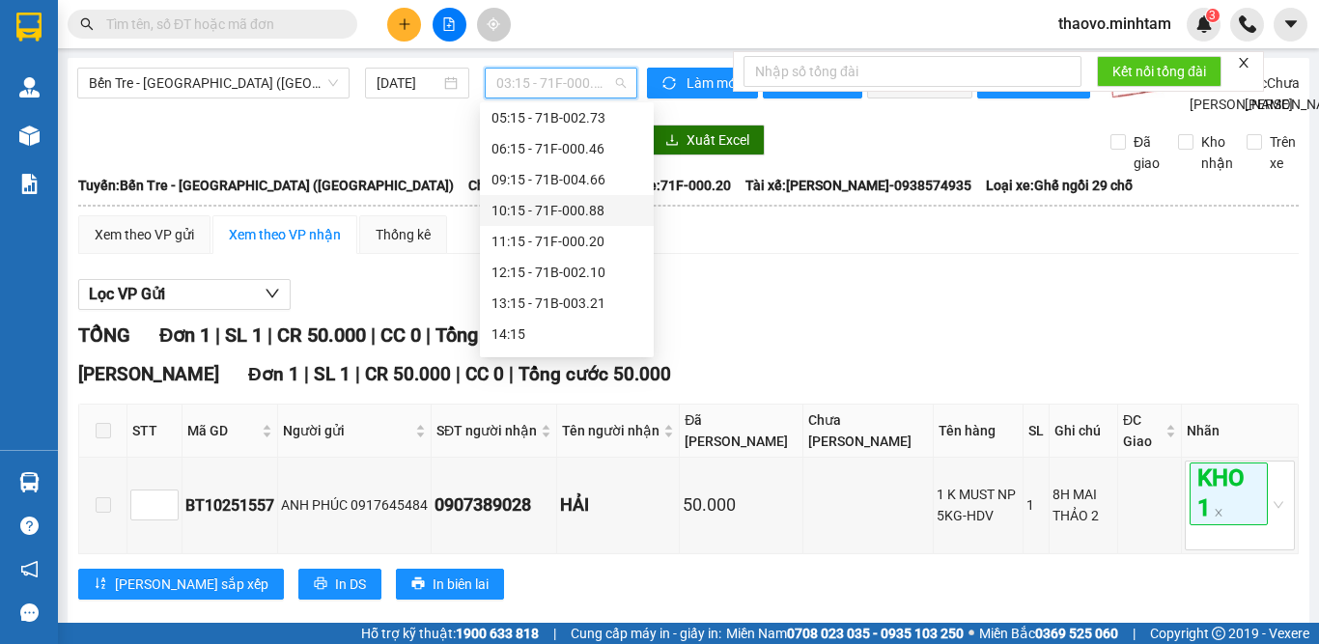
click at [567, 205] on div "10:15 - 71F-000.88" at bounding box center [566, 210] width 151 height 21
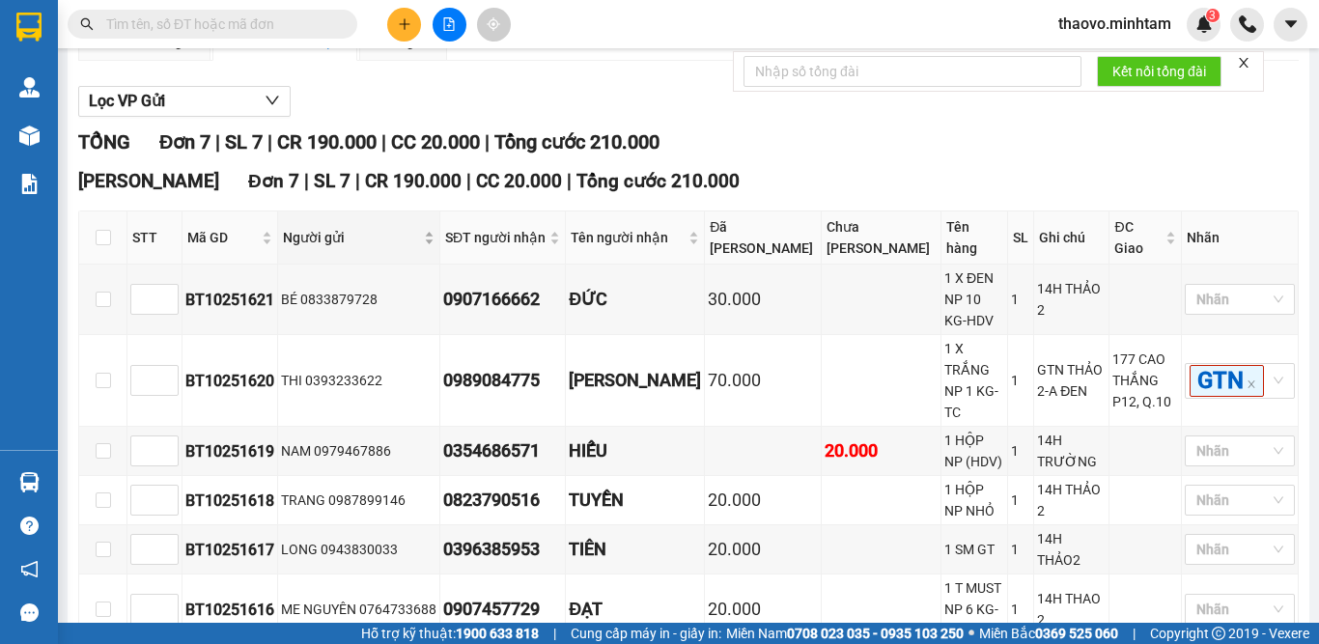
scroll to position [290, 0]
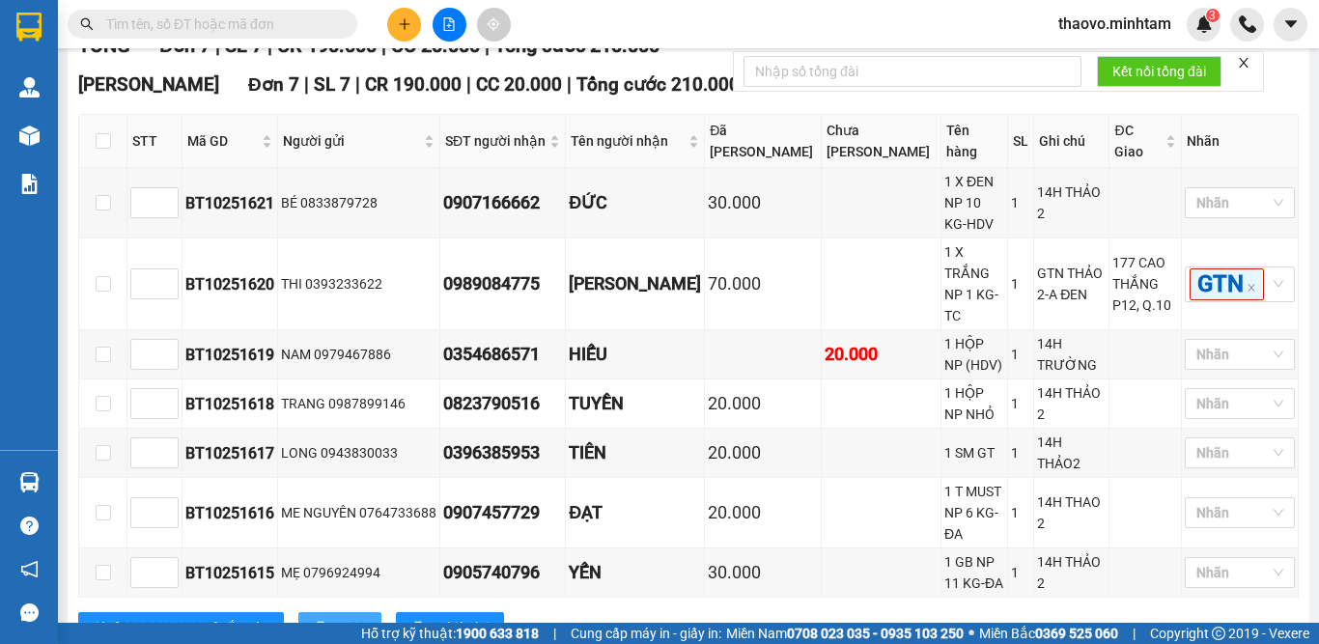
click at [335, 617] on span "In DS" at bounding box center [350, 627] width 31 height 21
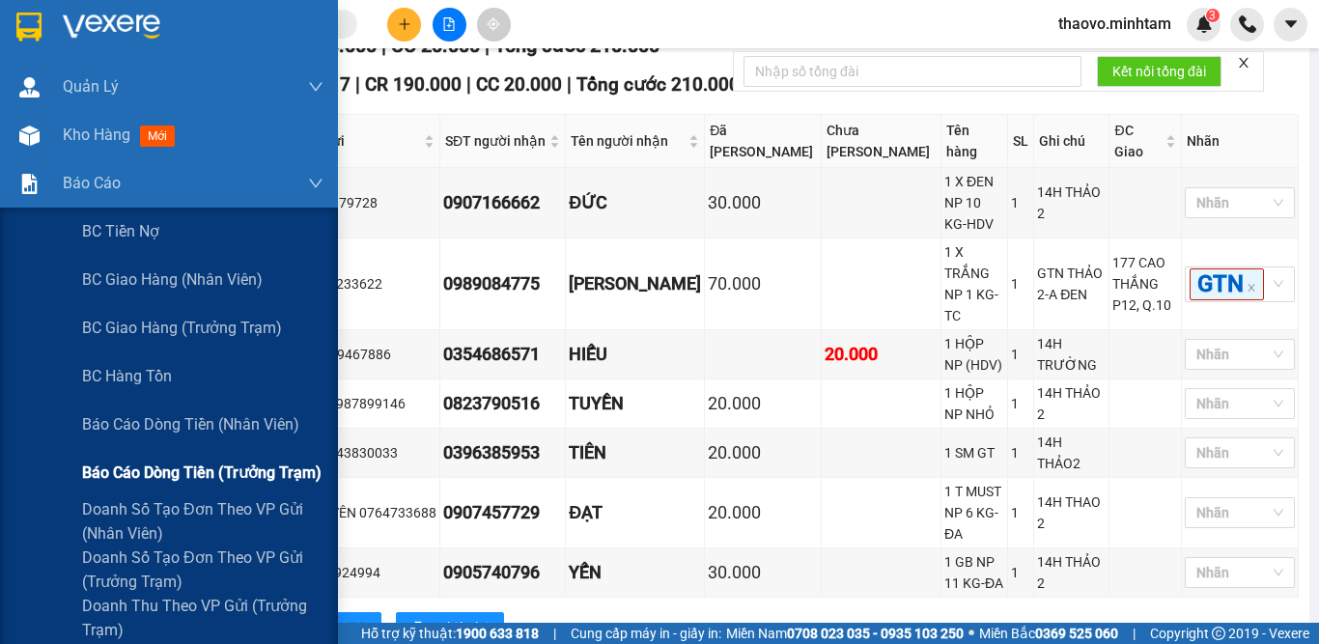
click at [228, 474] on span "Báo cáo dòng tiền (trưởng trạm)" at bounding box center [201, 472] width 239 height 24
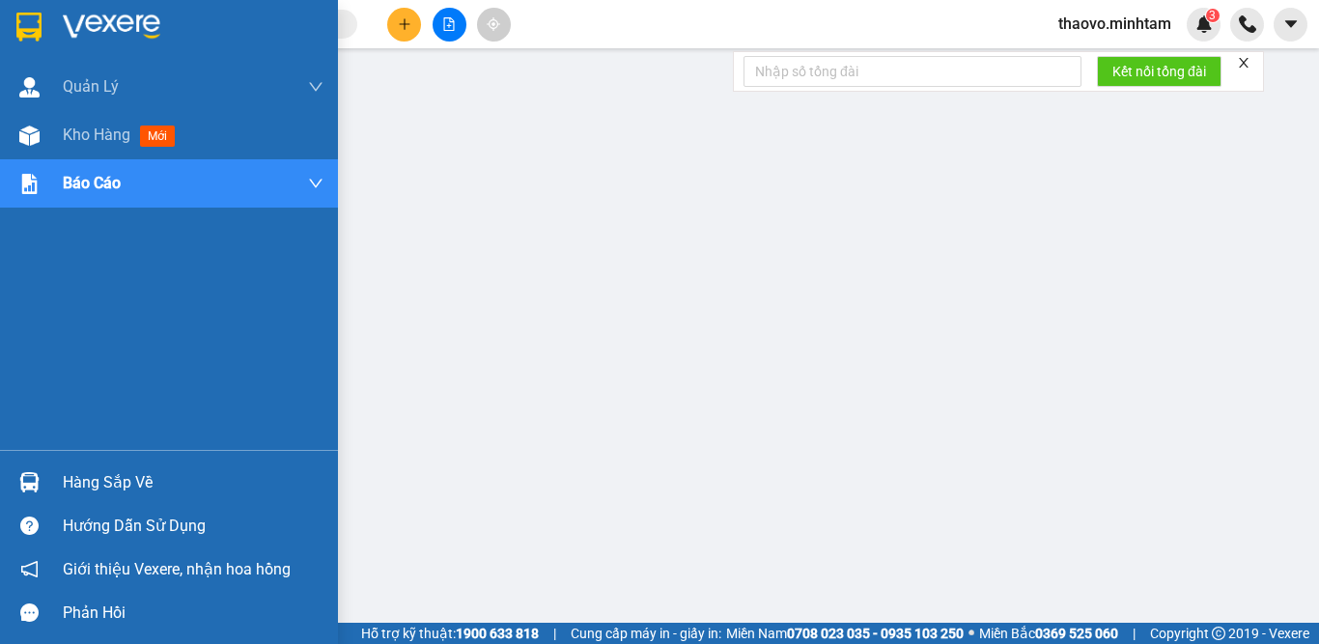
click at [30, 18] on img at bounding box center [28, 27] width 25 height 29
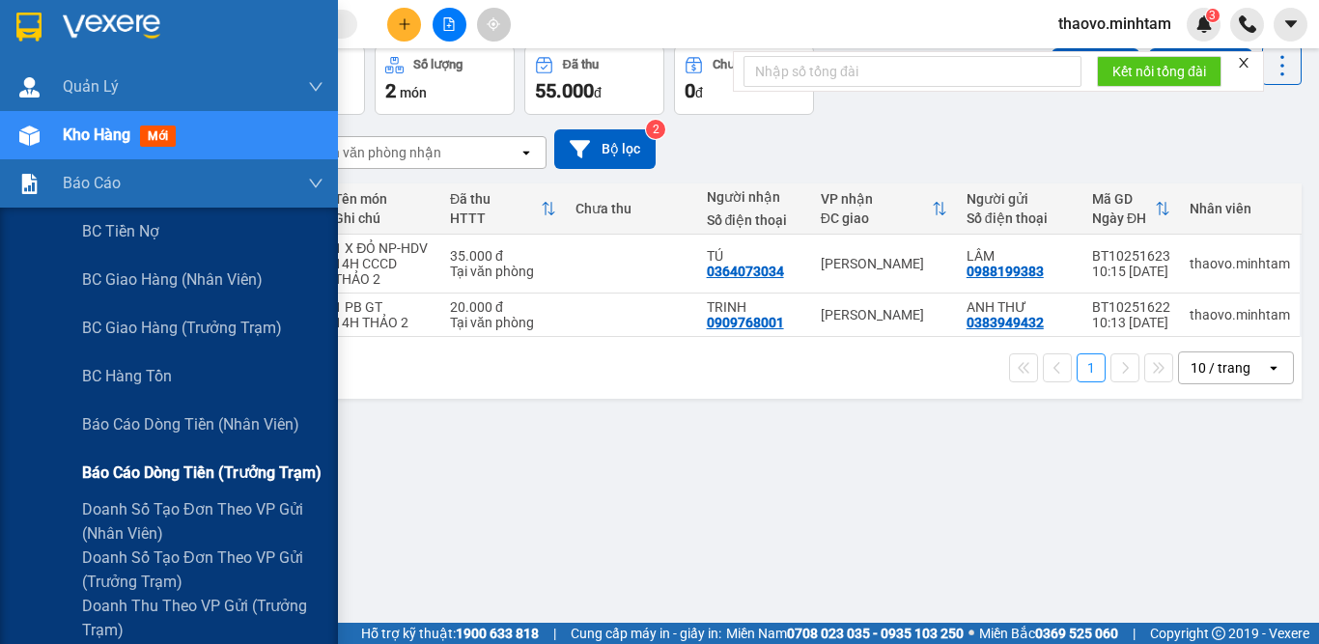
drag, startPoint x: 231, startPoint y: 467, endPoint x: 224, endPoint y: 458, distance: 11.8
click at [229, 466] on span "Báo cáo dòng tiền (trưởng trạm)" at bounding box center [201, 472] width 239 height 24
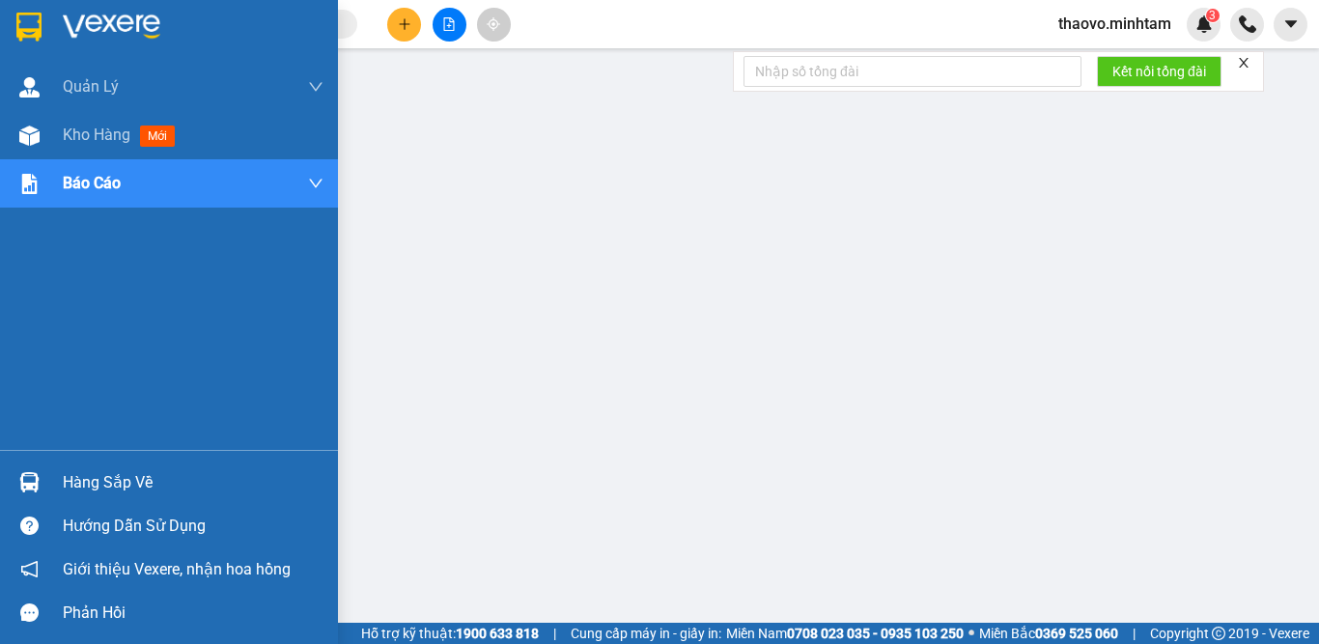
click at [27, 32] on img at bounding box center [28, 27] width 25 height 29
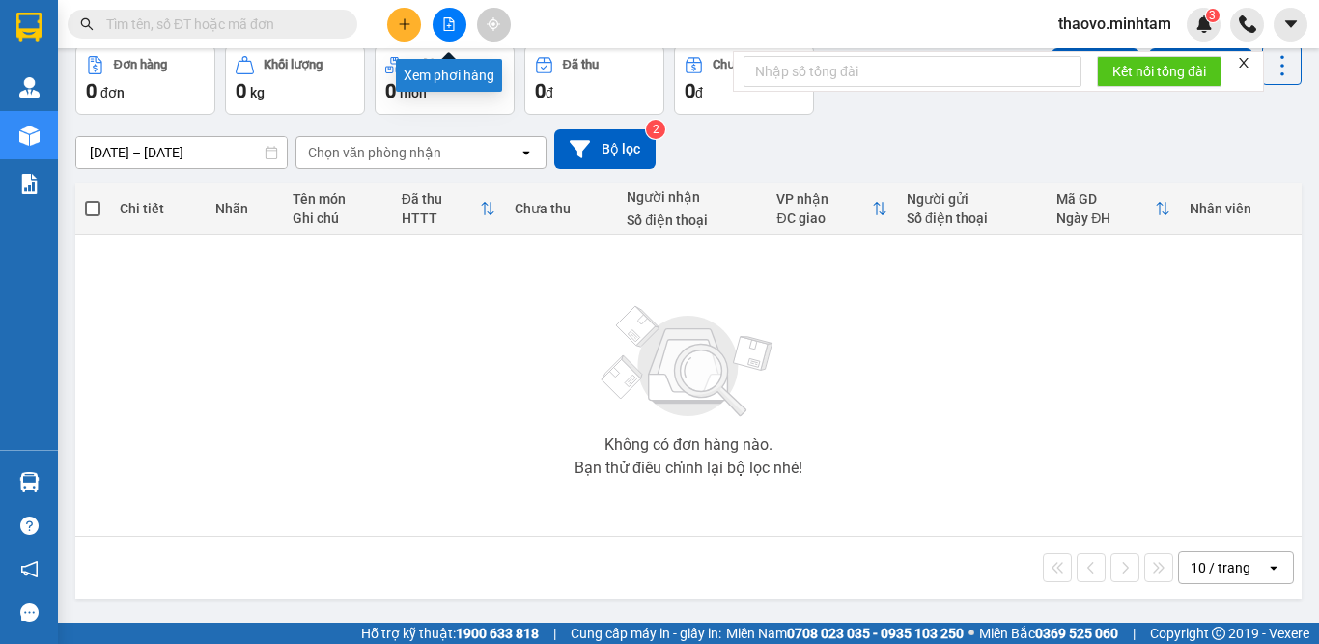
click at [453, 28] on icon "file-add" at bounding box center [449, 24] width 14 height 14
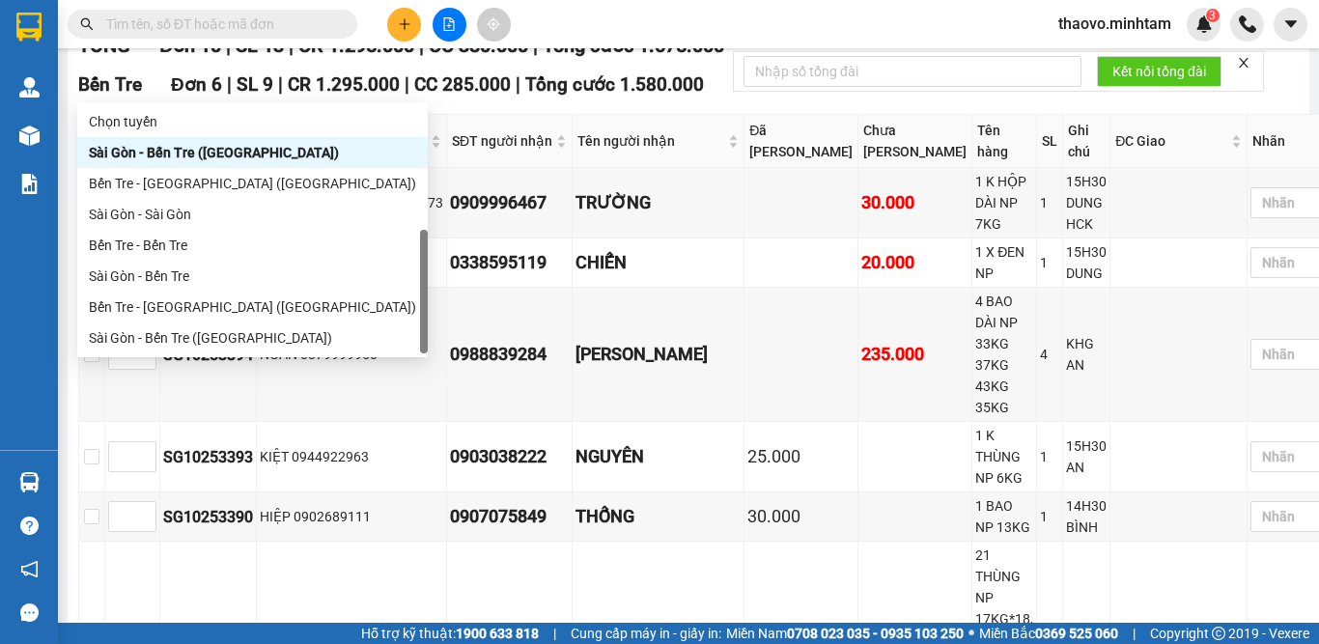
click at [197, 358] on div "Bến Tre - [GEOGRAPHIC_DATA]" at bounding box center [252, 368] width 327 height 21
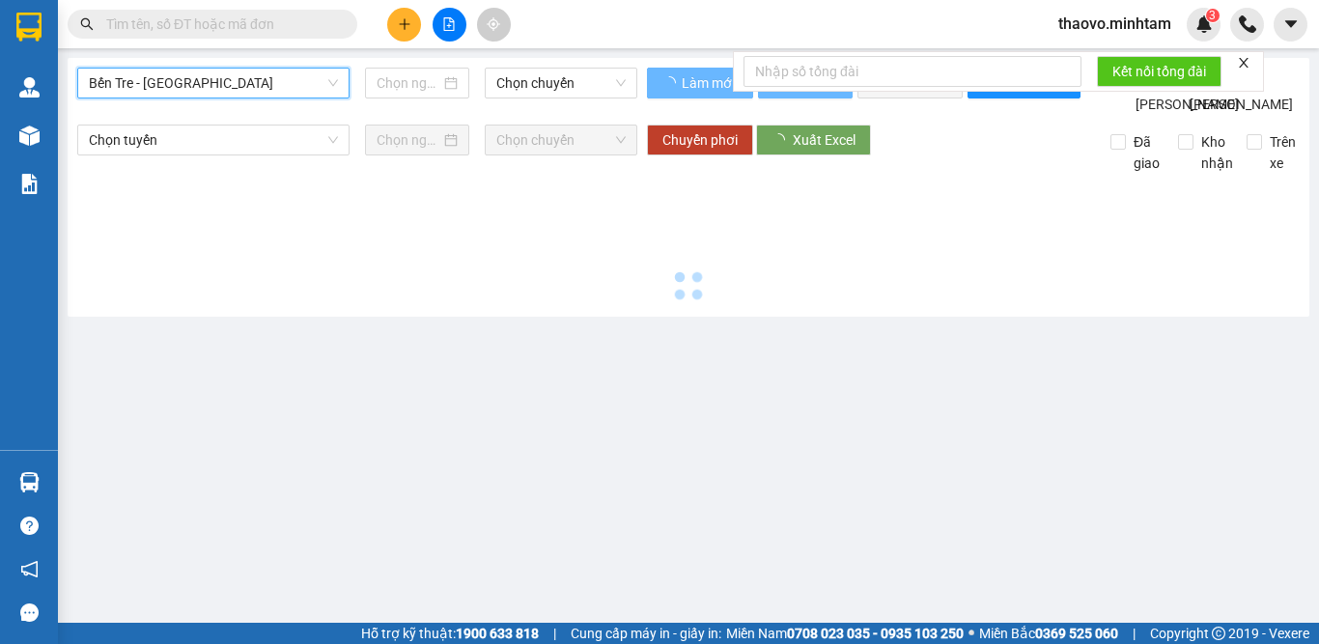
type input "[DATE]"
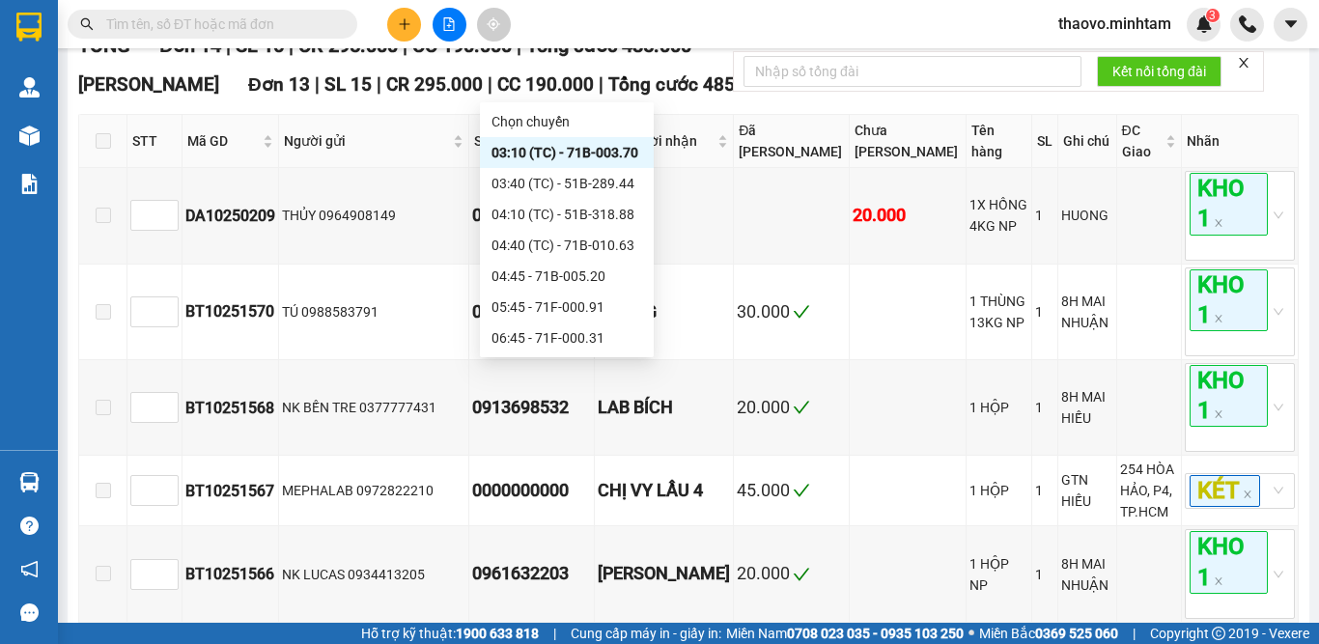
click at [600, 513] on div "10:45 - 51B-086.01" at bounding box center [566, 523] width 151 height 21
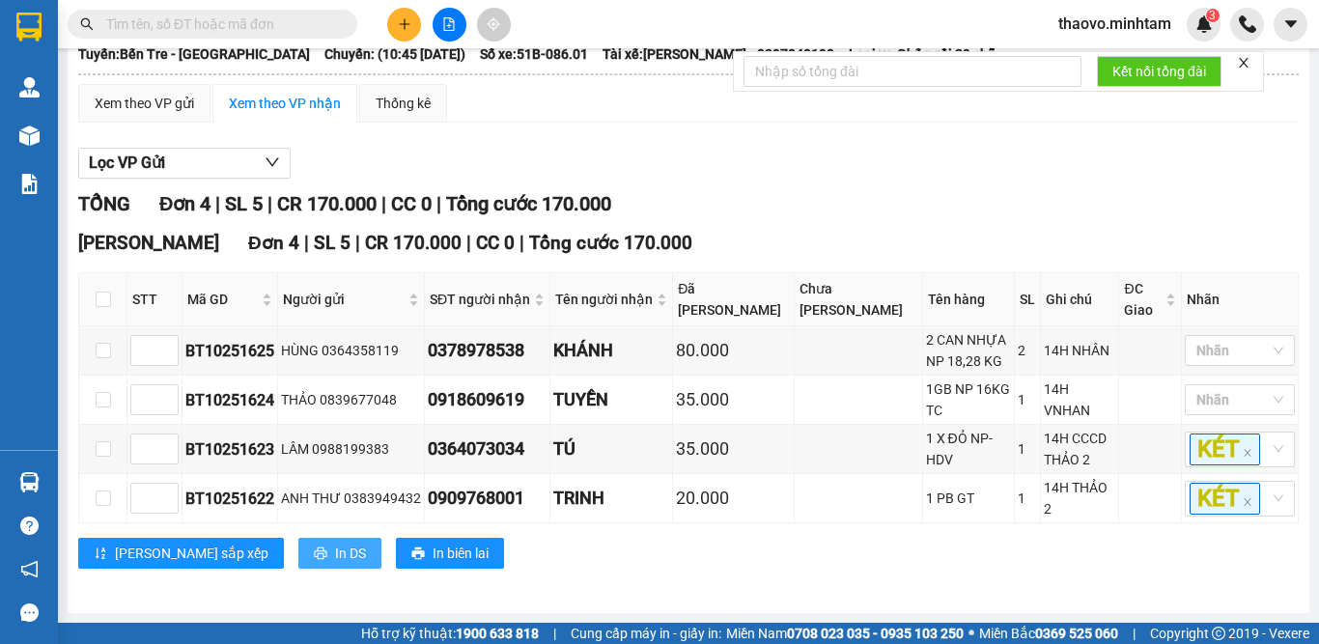
click at [335, 561] on span "In DS" at bounding box center [350, 553] width 31 height 21
